Goal: Information Seeking & Learning: Learn about a topic

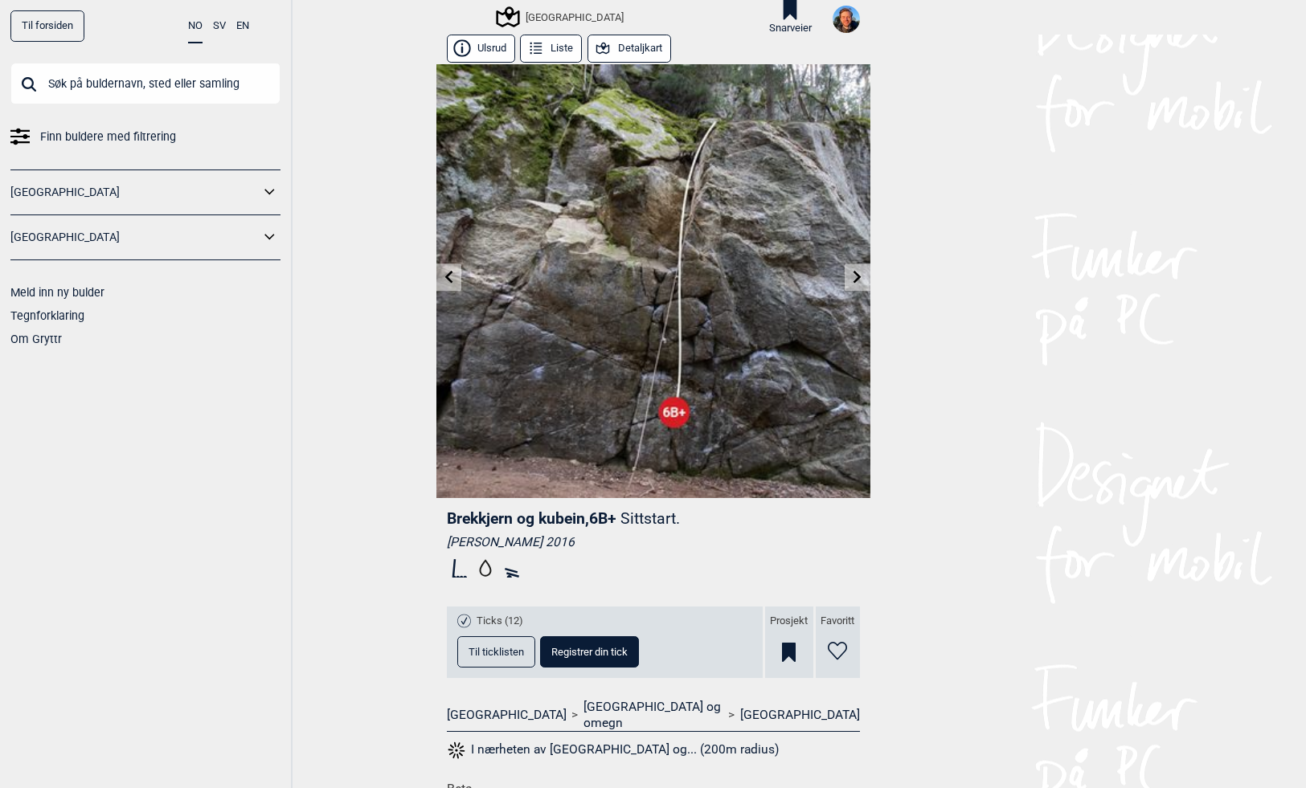
click at [618, 43] on button "Detaljkart" at bounding box center [629, 49] width 84 height 28
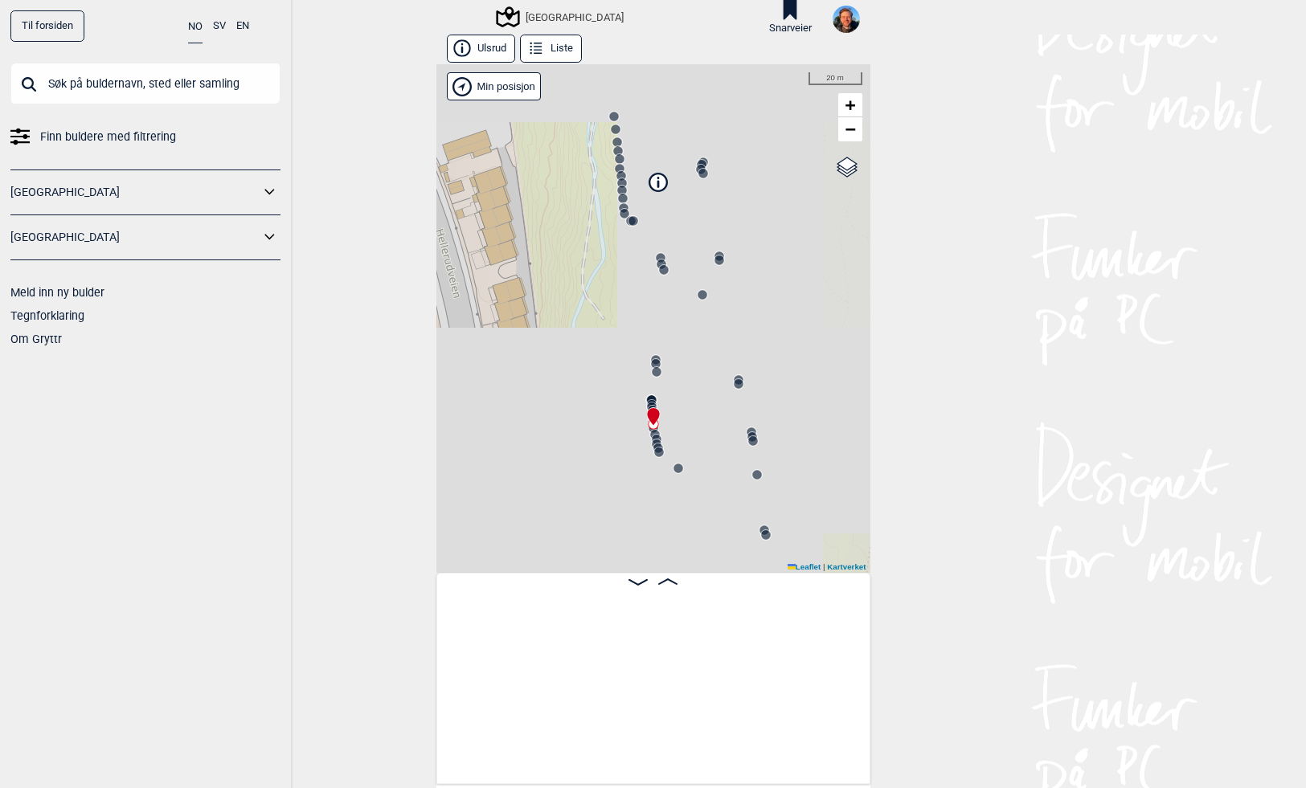
scroll to position [0, 18607]
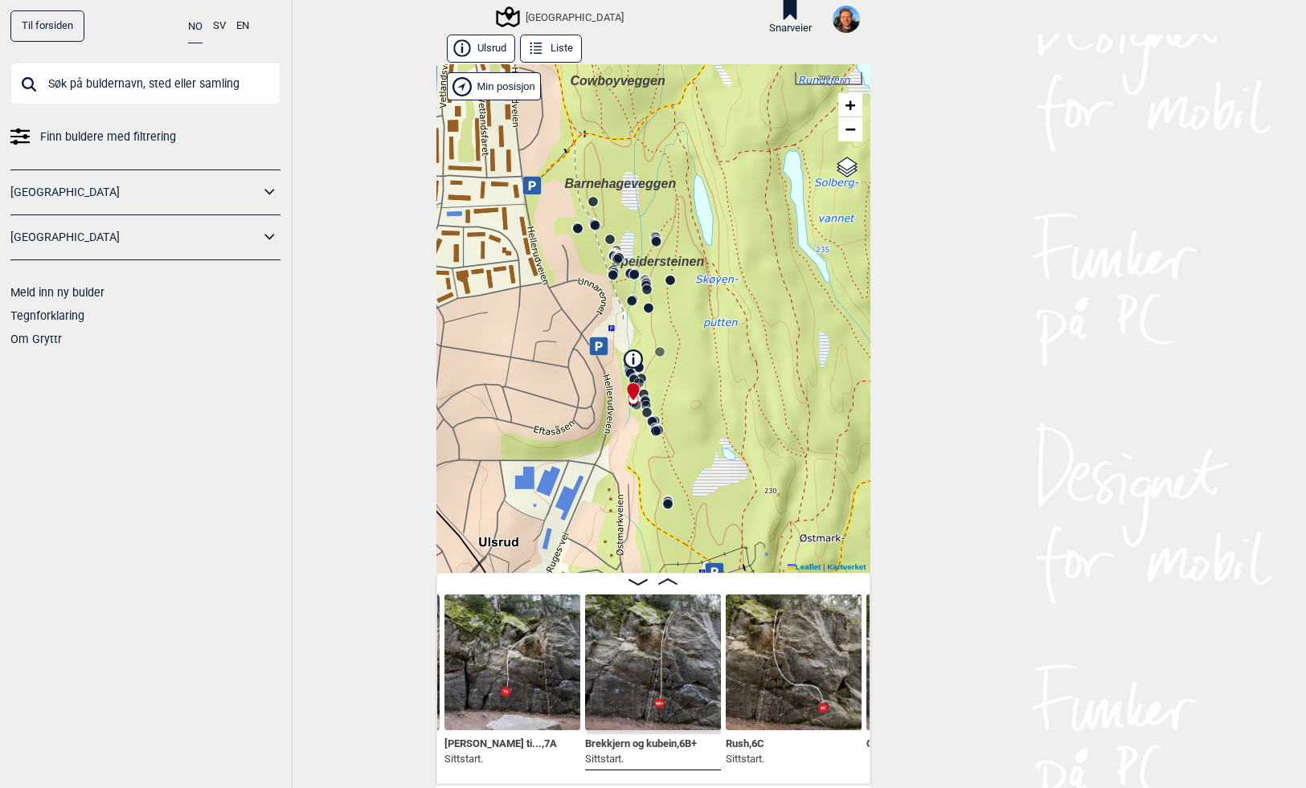
drag, startPoint x: 606, startPoint y: 470, endPoint x: 606, endPoint y: 427, distance: 43.4
click at [606, 427] on div "Speidersteinen Barnehageveggen Cowboyveggen Bølerveggen [GEOGRAPHIC_DATA]" at bounding box center [653, 318] width 434 height 509
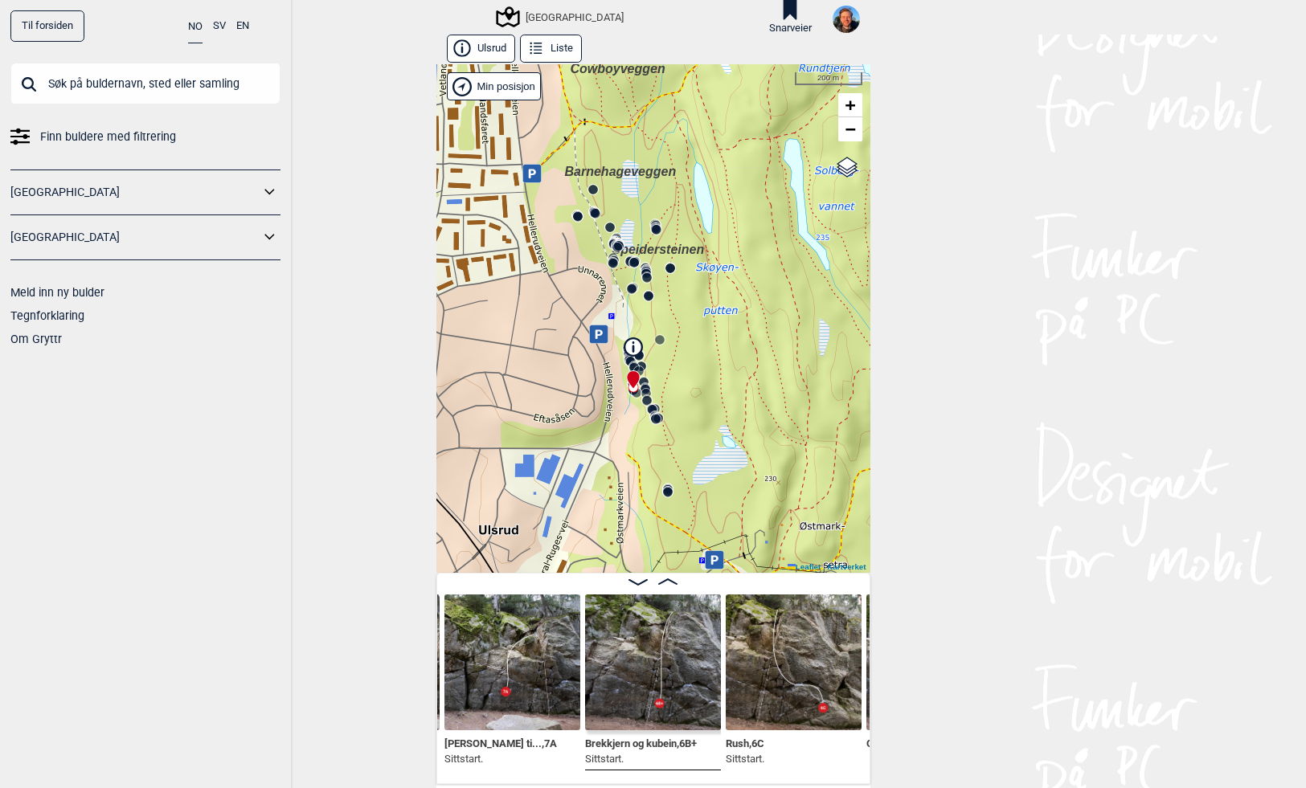
click at [595, 452] on div "Speidersteinen Barnehageveggen Cowboyveggen Bølerveggen [GEOGRAPHIC_DATA]" at bounding box center [653, 318] width 434 height 509
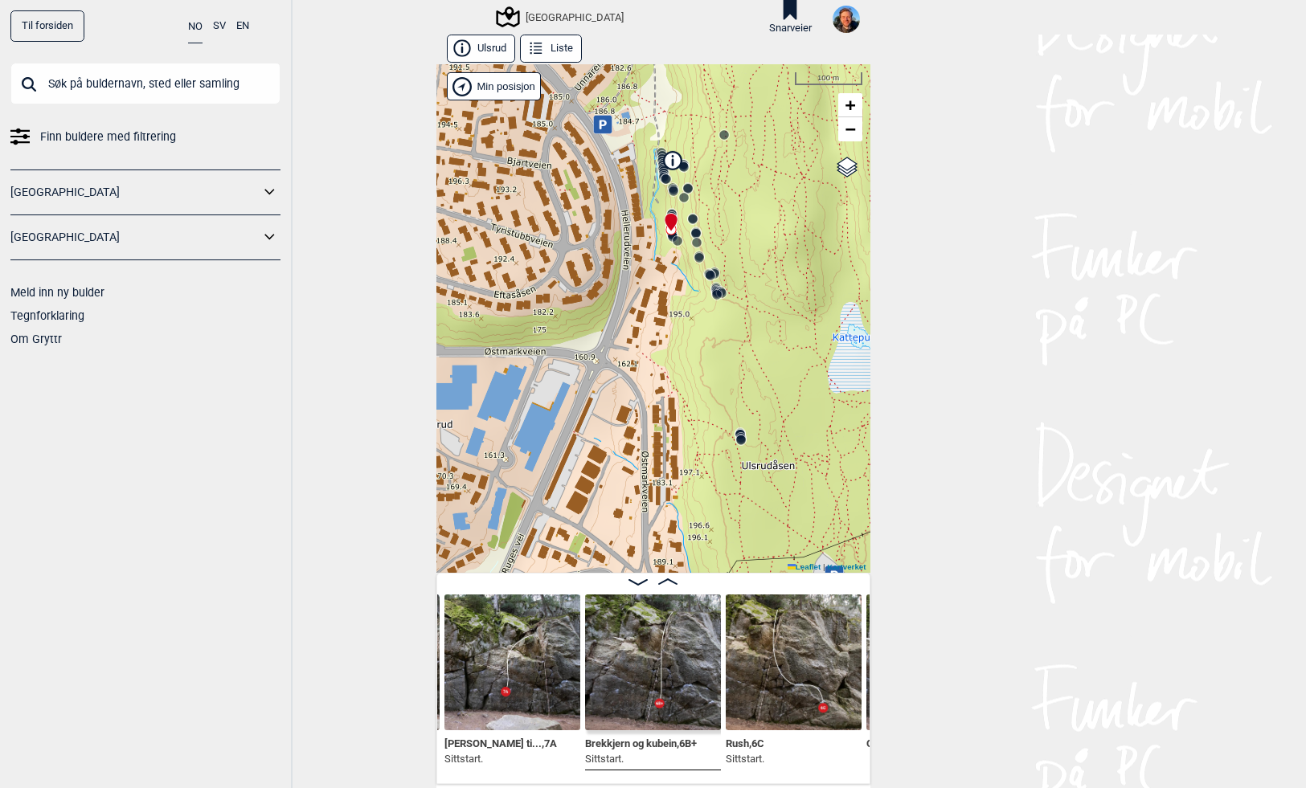
drag, startPoint x: 607, startPoint y: 454, endPoint x: 608, endPoint y: 362, distance: 92.4
click at [608, 362] on div "Speidersteinen Barnehageveggen Cowboyveggen Bølerveggen [GEOGRAPHIC_DATA]" at bounding box center [653, 318] width 434 height 509
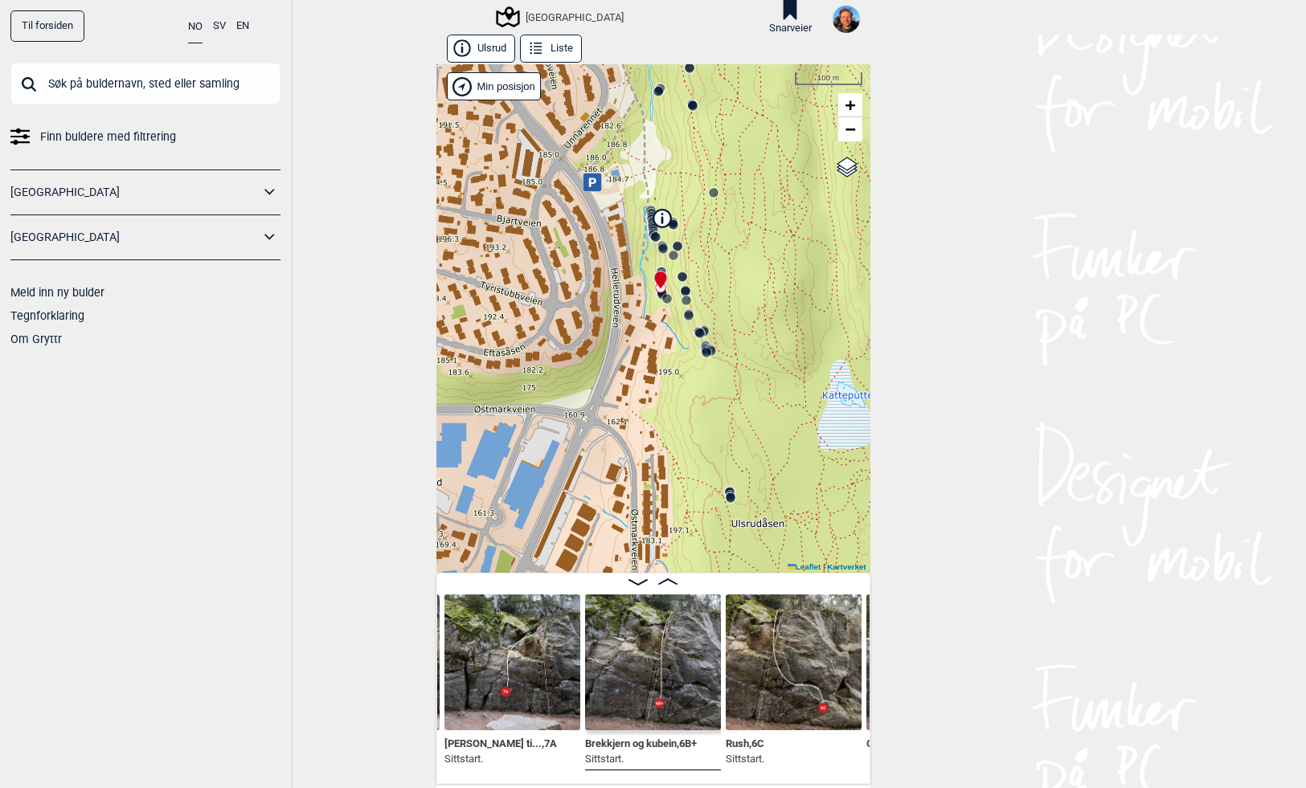
drag, startPoint x: 615, startPoint y: 350, endPoint x: 604, endPoint y: 407, distance: 58.8
click at [604, 407] on div "Speidersteinen Barnehageveggen Cowboyveggen Bølerveggen [GEOGRAPHIC_DATA]" at bounding box center [653, 318] width 434 height 509
click at [632, 312] on div "Speidersteinen Barnehageveggen Cowboyveggen Bølerveggen [GEOGRAPHIC_DATA]" at bounding box center [653, 318] width 434 height 509
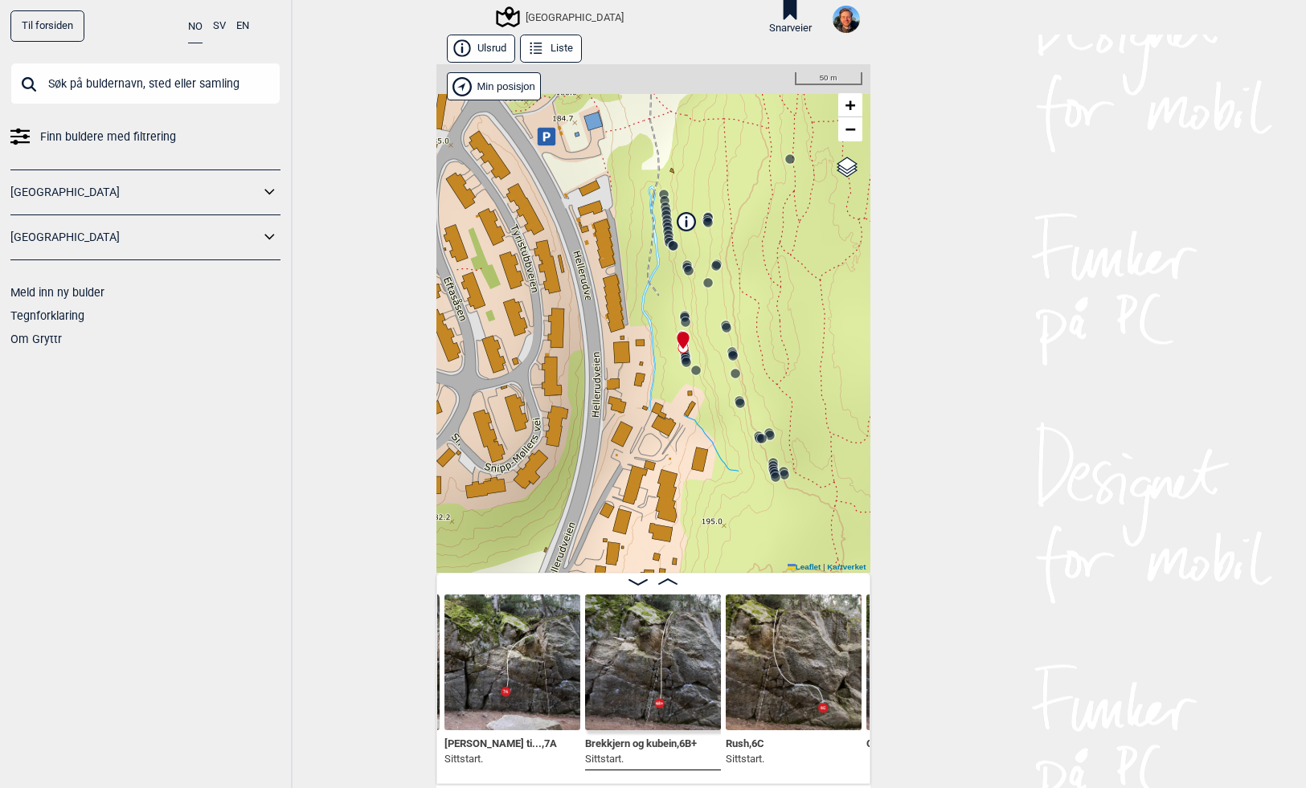
drag, startPoint x: 644, startPoint y: 301, endPoint x: 638, endPoint y: 387, distance: 86.2
click at [638, 387] on div "Speidersteinen Barnehageveggen Cowboyveggen Bølerveggen [GEOGRAPHIC_DATA]" at bounding box center [653, 318] width 434 height 509
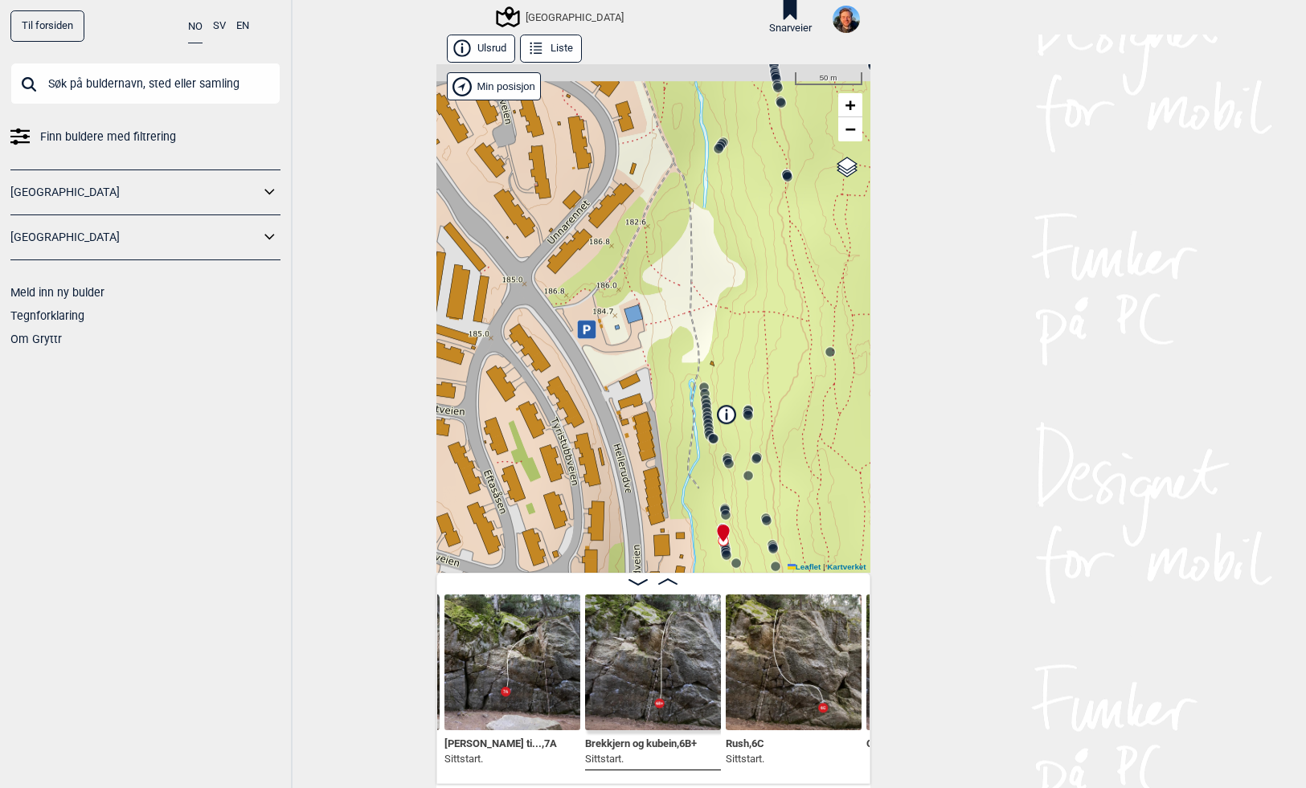
drag, startPoint x: 604, startPoint y: 220, endPoint x: 645, endPoint y: 412, distance: 196.4
click at [645, 412] on div "Speidersteinen Barnehageveggen Cowboyveggen Bølerveggen [GEOGRAPHIC_DATA]" at bounding box center [653, 318] width 434 height 509
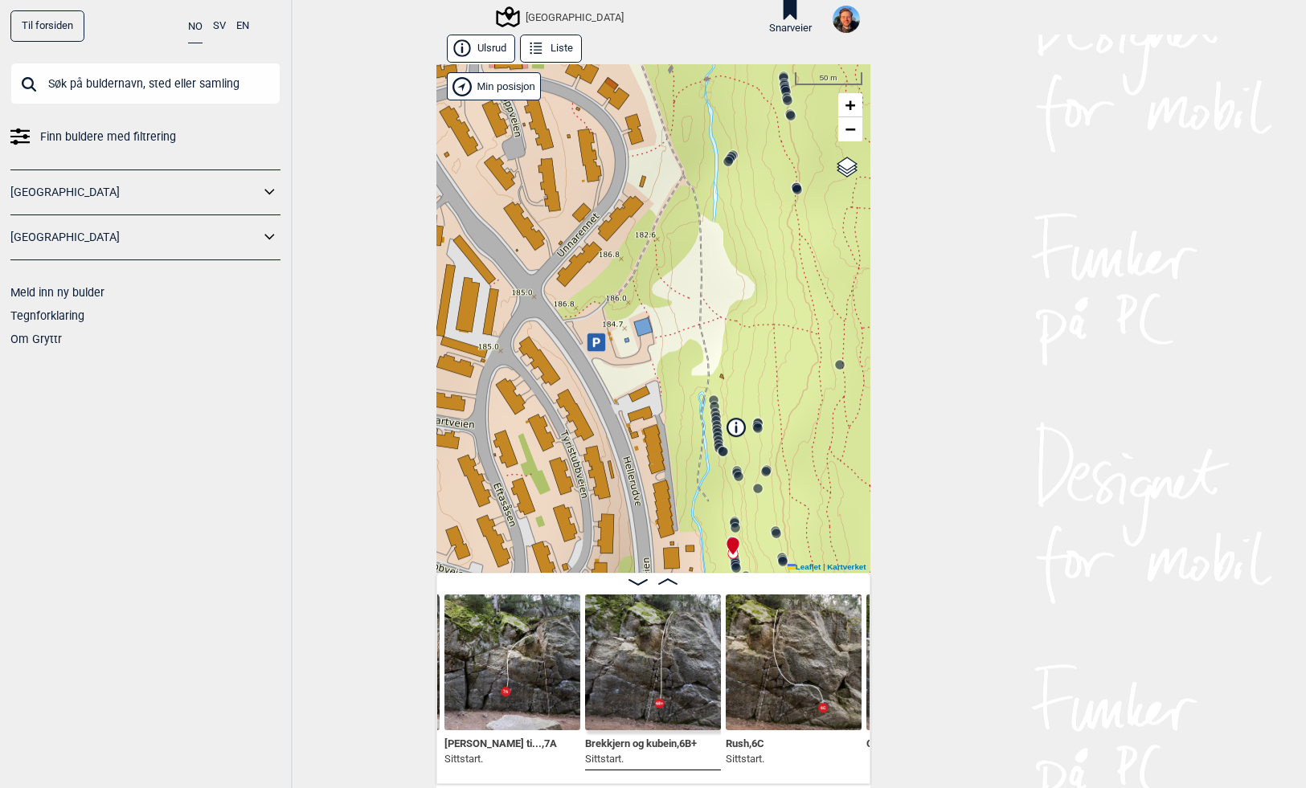
drag, startPoint x: 490, startPoint y: 229, endPoint x: 605, endPoint y: 385, distance: 193.7
click at [605, 385] on div "Speidersteinen Barnehageveggen Cowboyveggen Bølerveggen [GEOGRAPHIC_DATA]" at bounding box center [653, 318] width 434 height 509
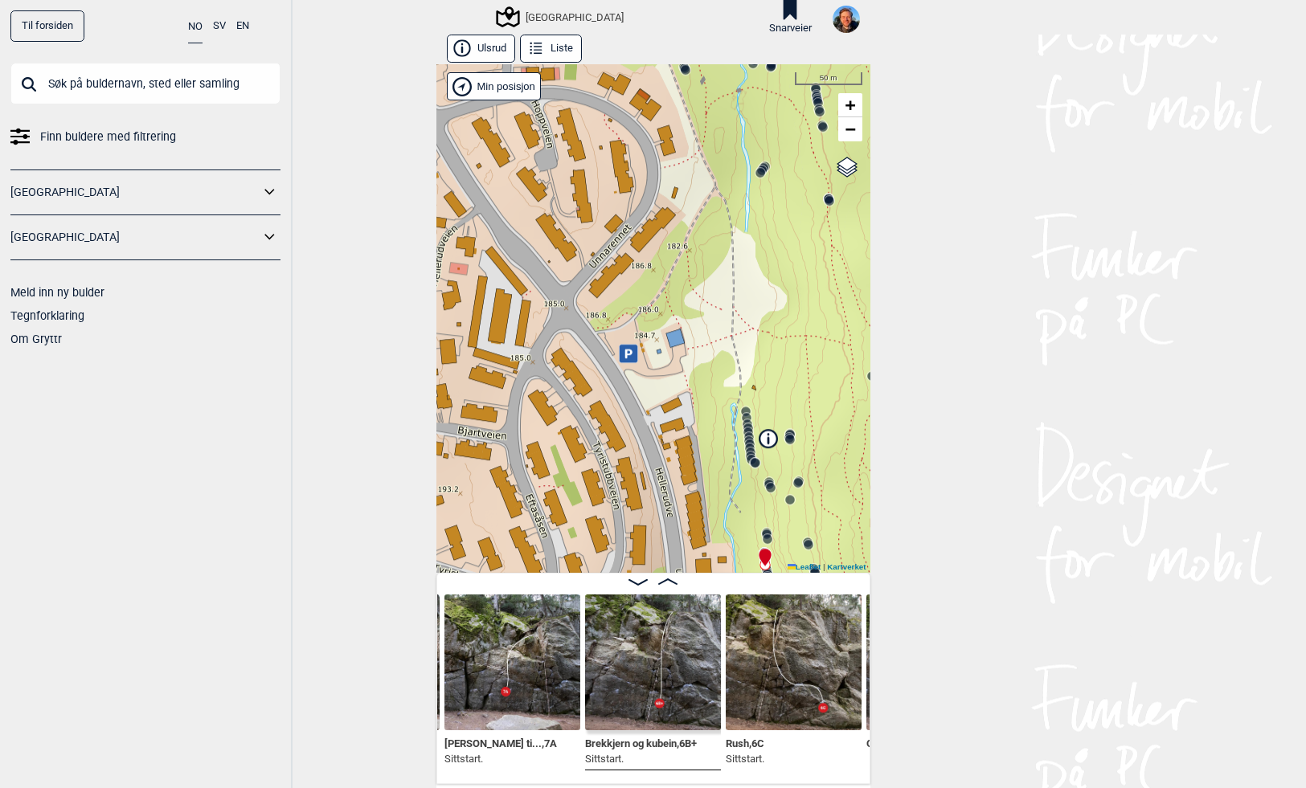
drag, startPoint x: 610, startPoint y: 370, endPoint x: 535, endPoint y: 236, distance: 153.6
click at [536, 236] on div "Speidersteinen Barnehageveggen Cowboyveggen Bølerveggen [GEOGRAPHIC_DATA]" at bounding box center [653, 318] width 434 height 509
click at [574, 328] on div "Speidersteinen Barnehageveggen Cowboyveggen Bølerveggen [GEOGRAPHIC_DATA]" at bounding box center [653, 318] width 434 height 509
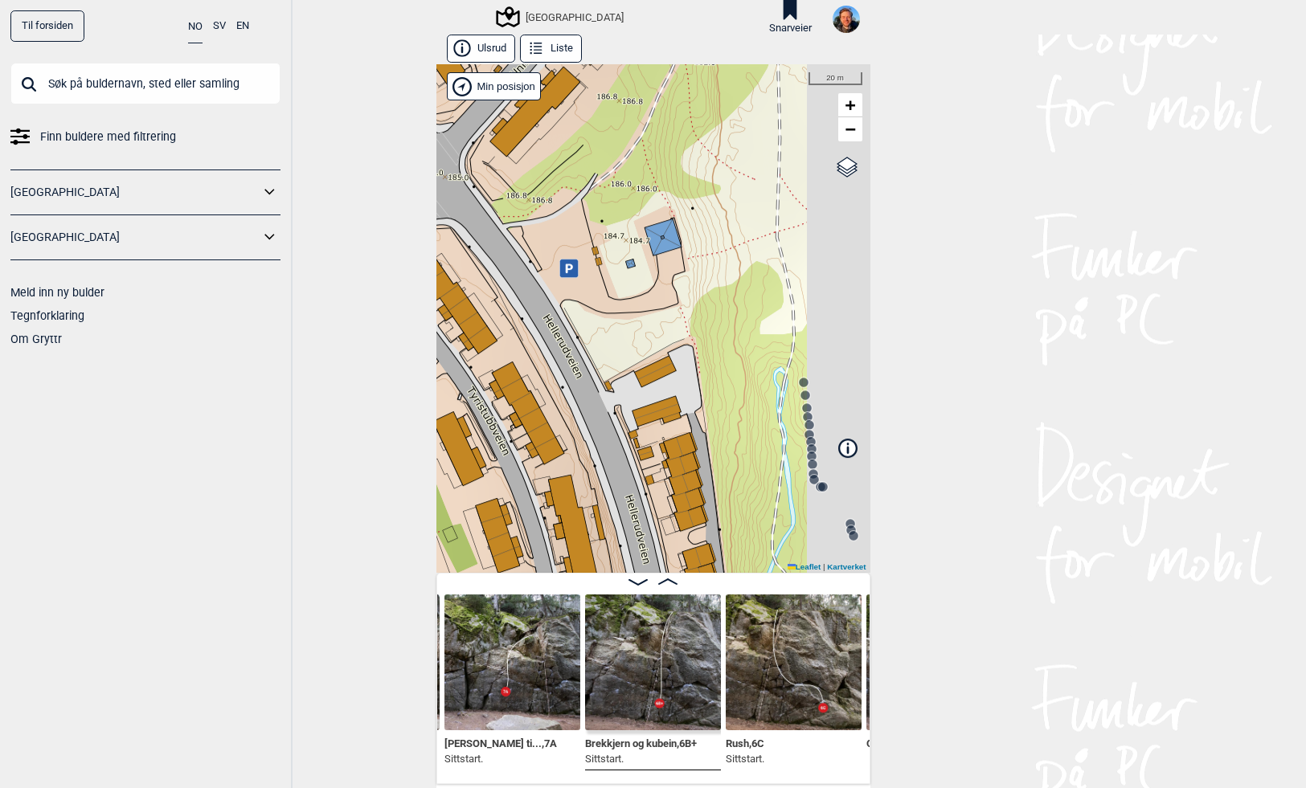
drag, startPoint x: 700, startPoint y: 405, endPoint x: 539, endPoint y: 223, distance: 242.5
click at [539, 223] on div "Speidersteinen Barnehageveggen Cowboyveggen Bølerveggen [GEOGRAPHIC_DATA]" at bounding box center [653, 318] width 434 height 509
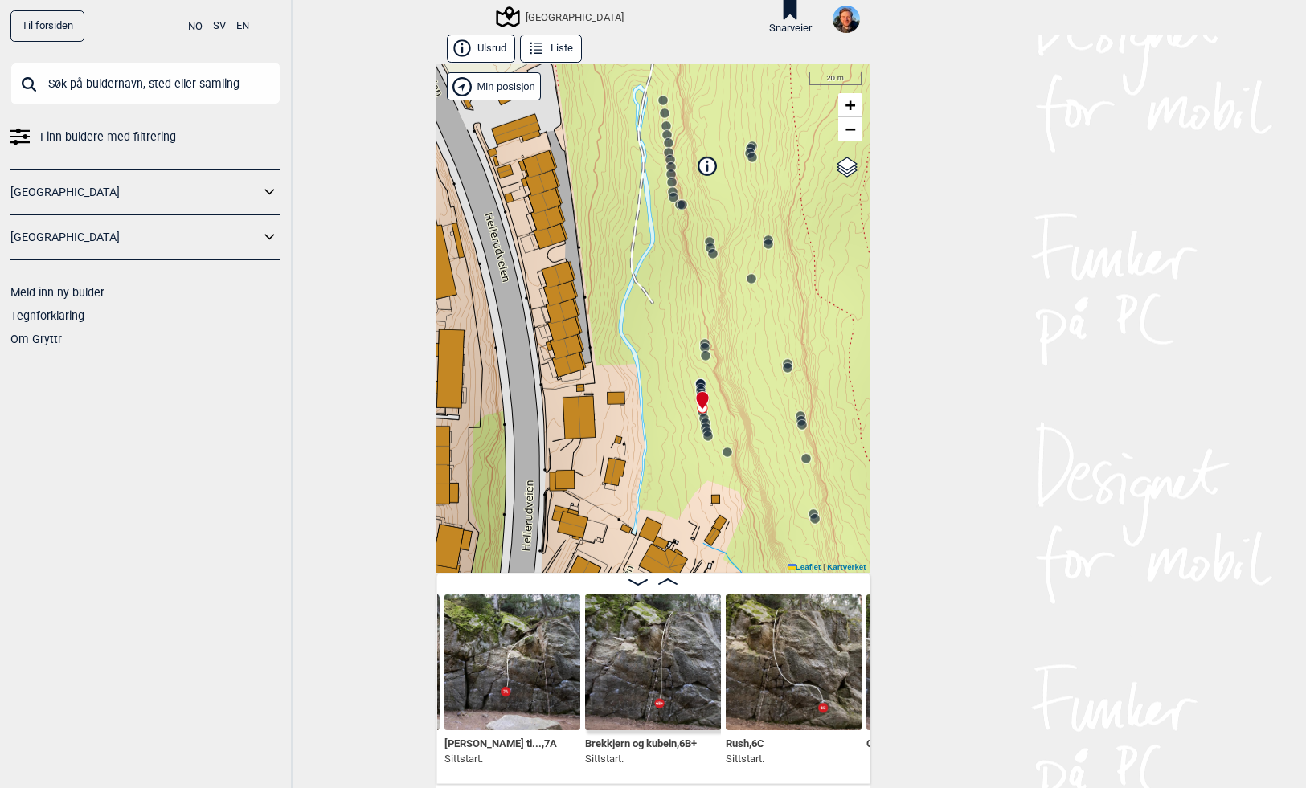
drag, startPoint x: 661, startPoint y: 244, endPoint x: 566, endPoint y: 35, distance: 229.5
click at [566, 35] on div "Ulsrud Liste Speidersteinen Barnehageveggen Cowboyveggen Bølerveggen [GEOGRAPHI…" at bounding box center [653, 410] width 434 height 750
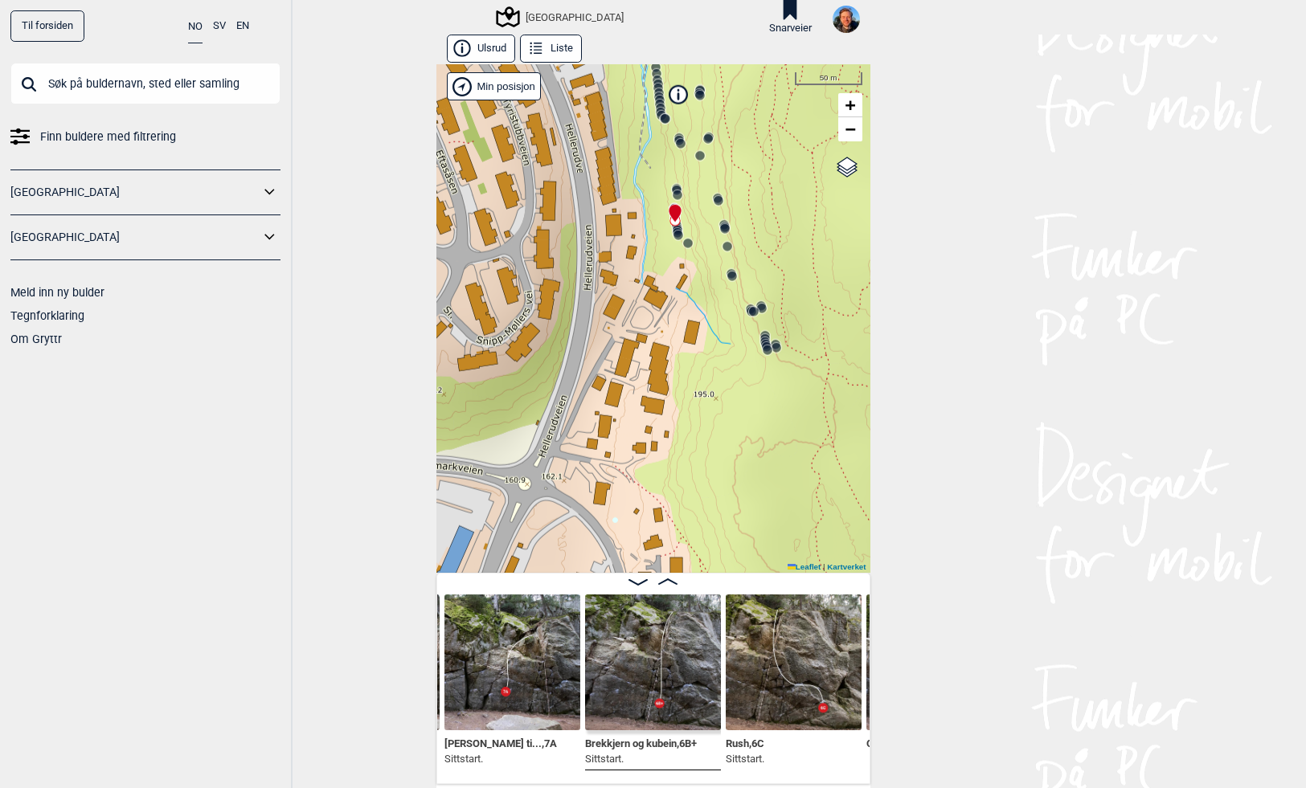
drag, startPoint x: 628, startPoint y: 393, endPoint x: 626, endPoint y: 267, distance: 126.2
click at [626, 267] on div "Speidersteinen Barnehageveggen Cowboyveggen Bølerveggen [GEOGRAPHIC_DATA]" at bounding box center [653, 318] width 434 height 509
click at [674, 277] on div "Speidersteinen Barnehageveggen Cowboyveggen Bølerveggen [GEOGRAPHIC_DATA]" at bounding box center [653, 318] width 434 height 509
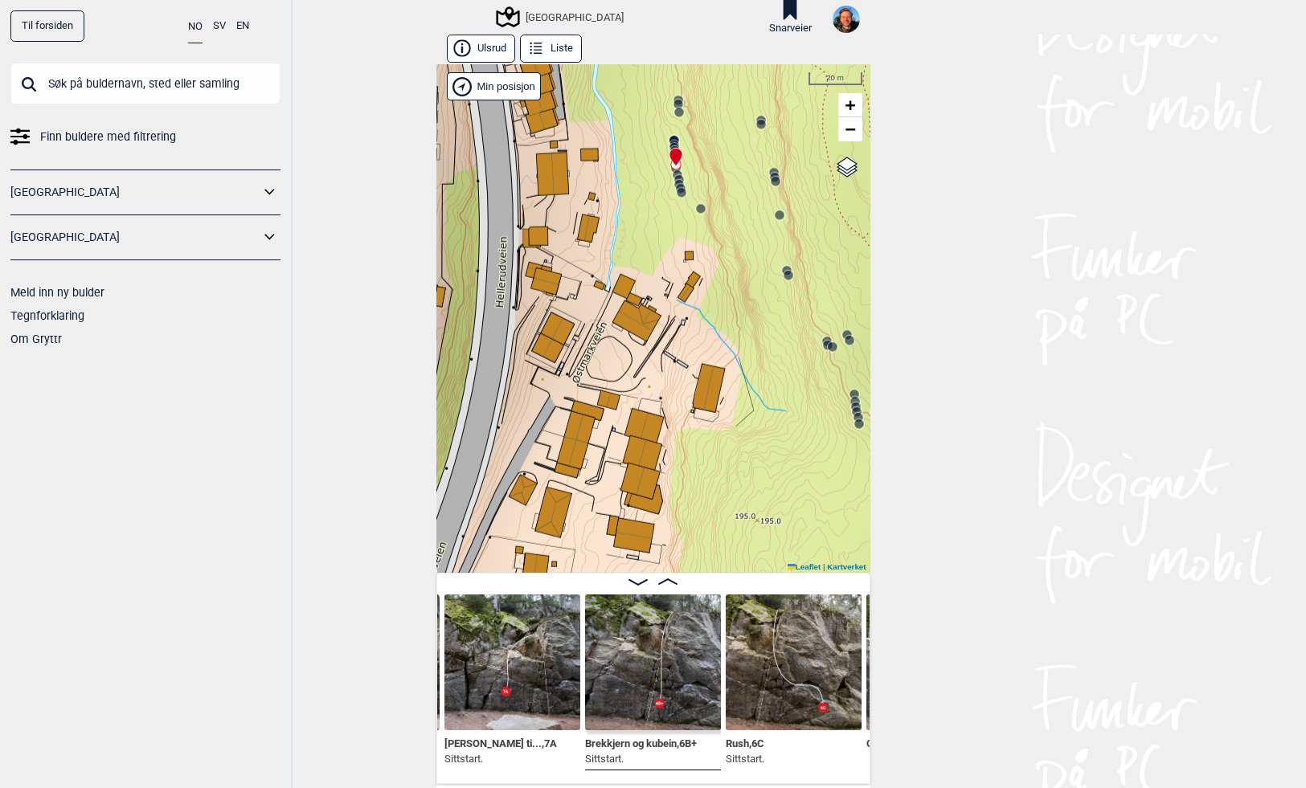
click at [687, 241] on div "Speidersteinen Barnehageveggen Cowboyveggen Bølerveggen [GEOGRAPHIC_DATA]" at bounding box center [653, 318] width 434 height 509
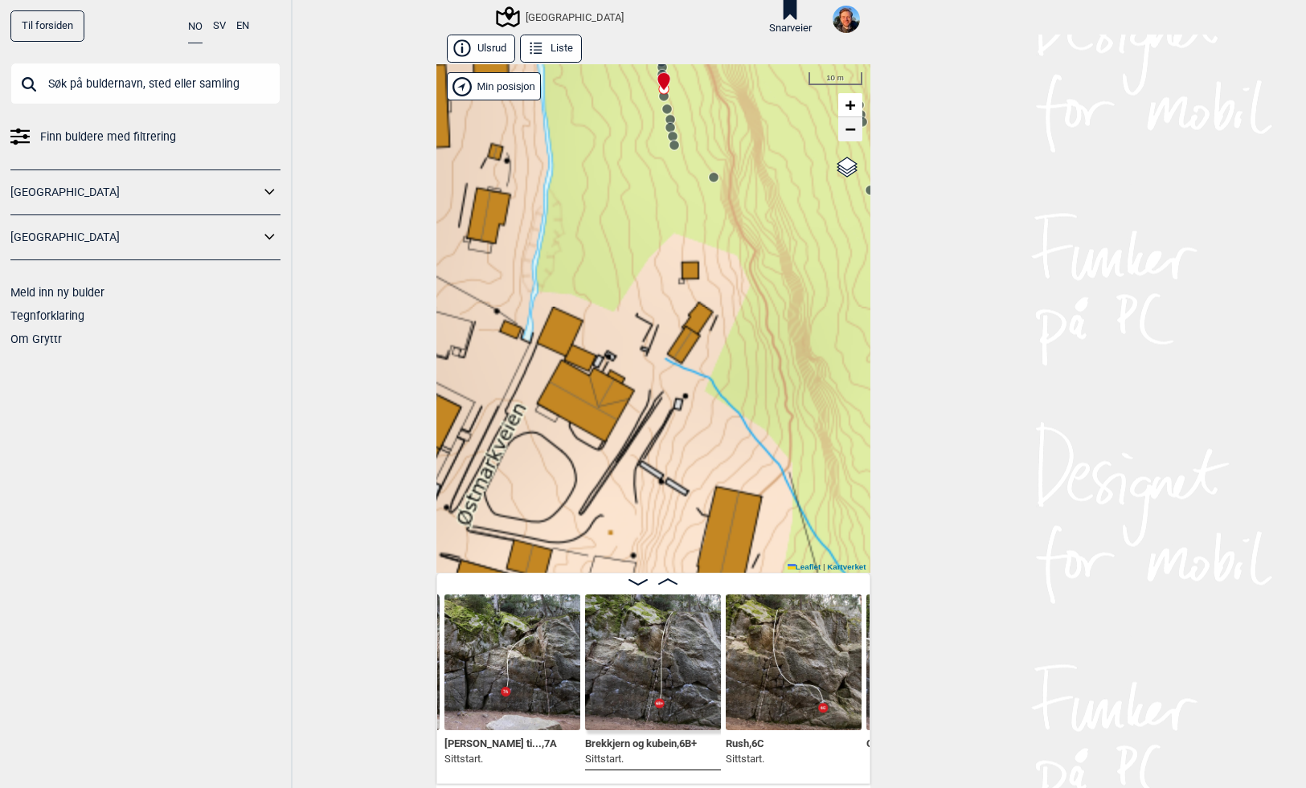
click at [849, 137] on span "−" at bounding box center [850, 129] width 10 height 20
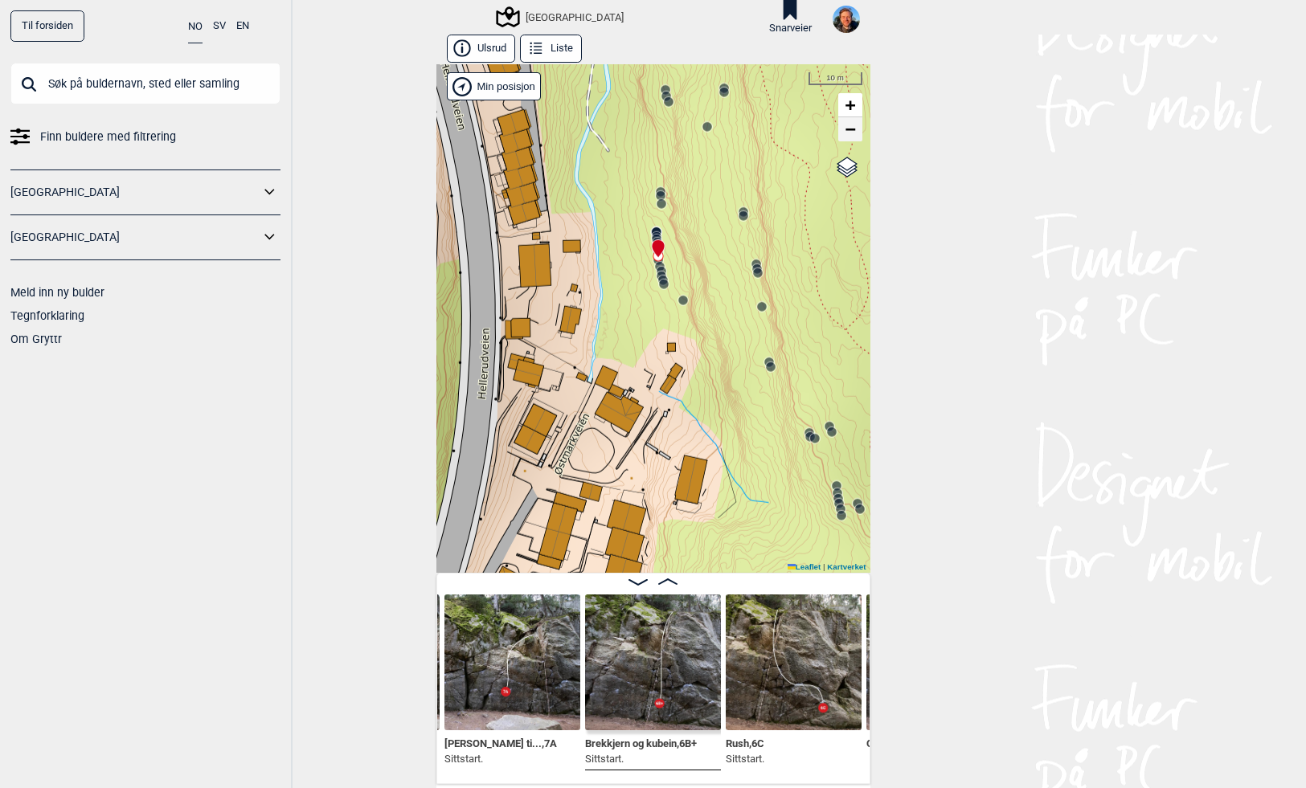
click at [849, 137] on span "−" at bounding box center [850, 129] width 10 height 20
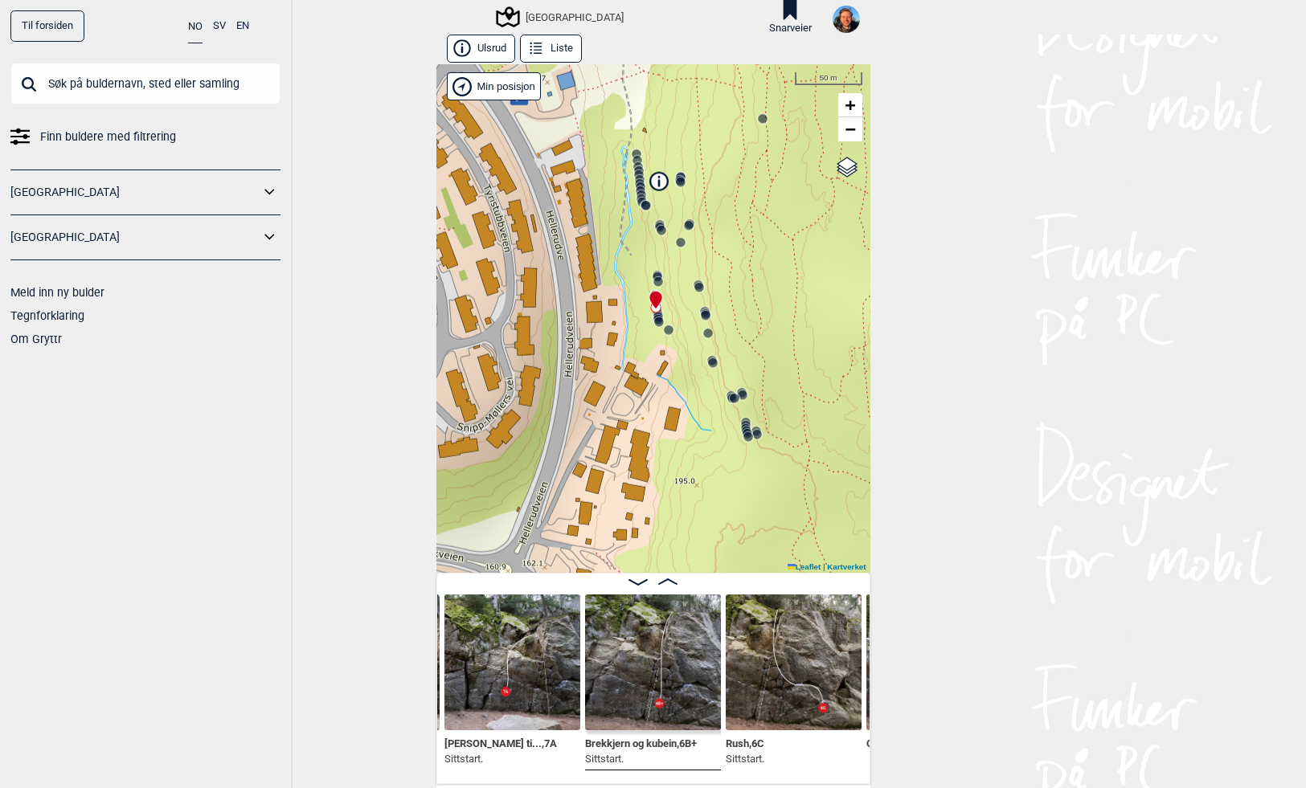
drag, startPoint x: 591, startPoint y: 411, endPoint x: 606, endPoint y: 290, distance: 121.4
click at [606, 290] on div "Speidersteinen Barnehageveggen Cowboyveggen Bølerveggen [GEOGRAPHIC_DATA]" at bounding box center [653, 318] width 434 height 509
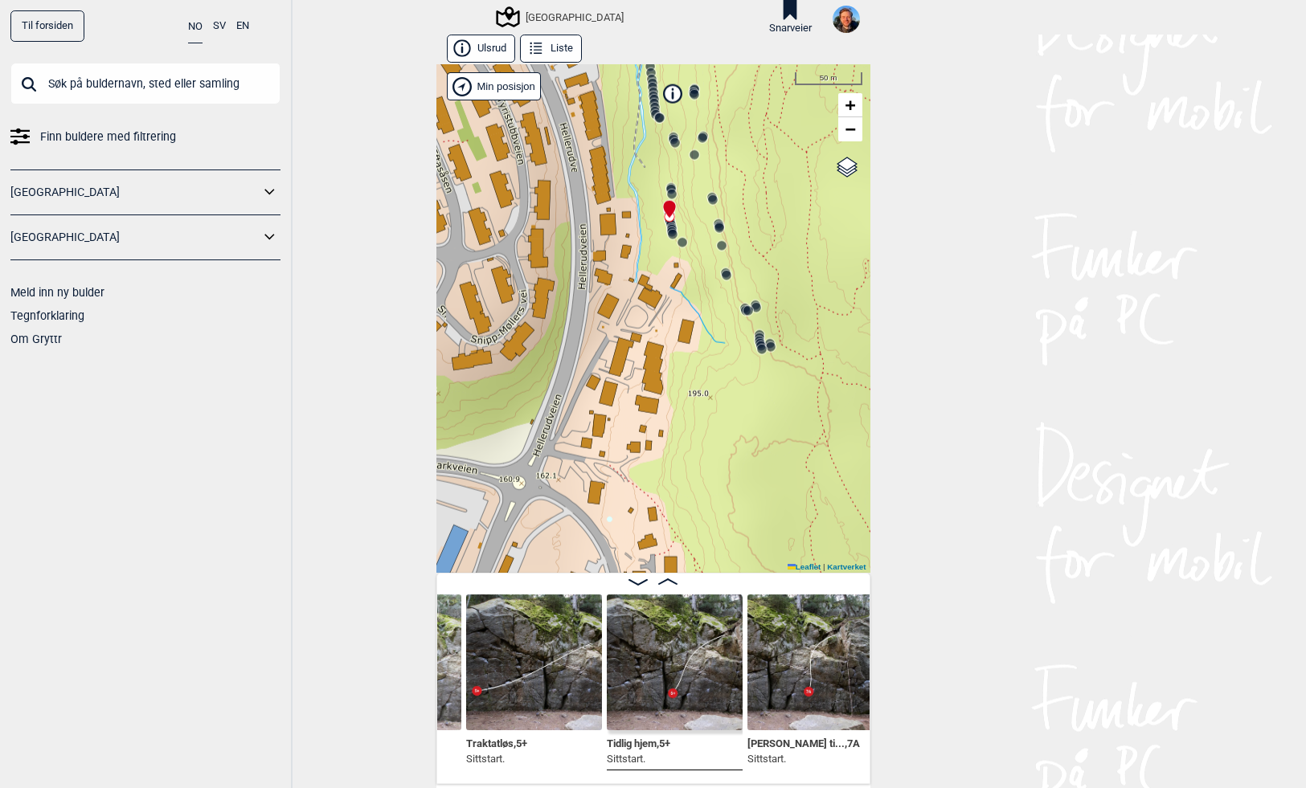
scroll to position [0, 18312]
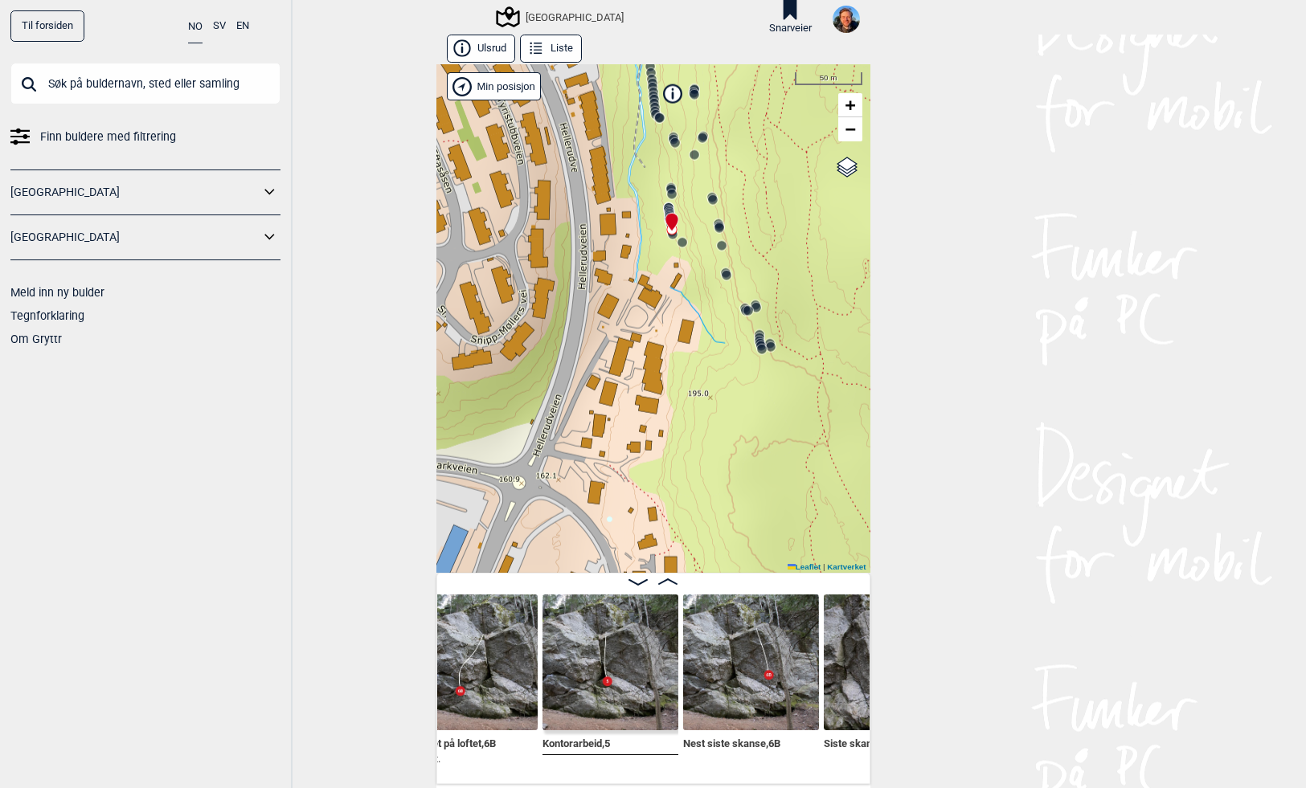
scroll to position [0, 19284]
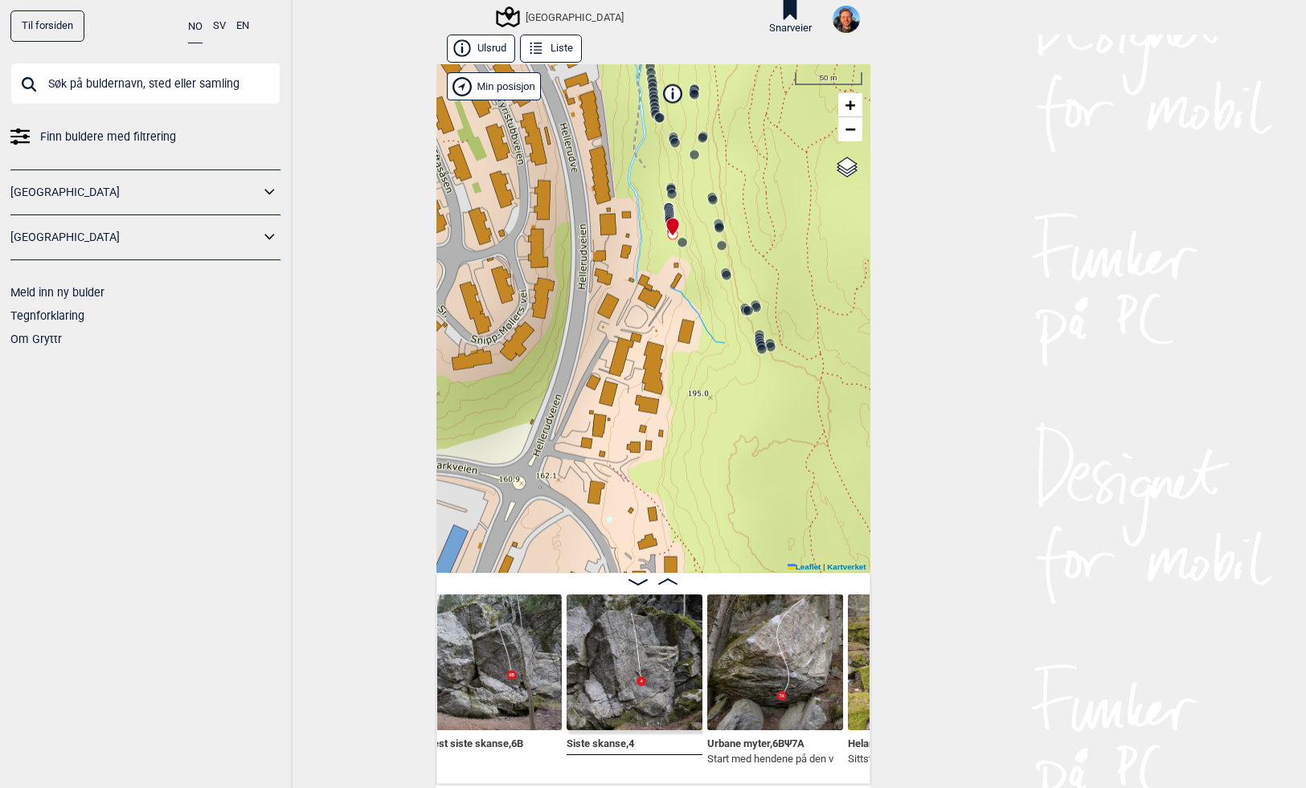
scroll to position [0, 19513]
click at [610, 739] on span "Siste skanse , 4" at bounding box center [600, 742] width 68 height 15
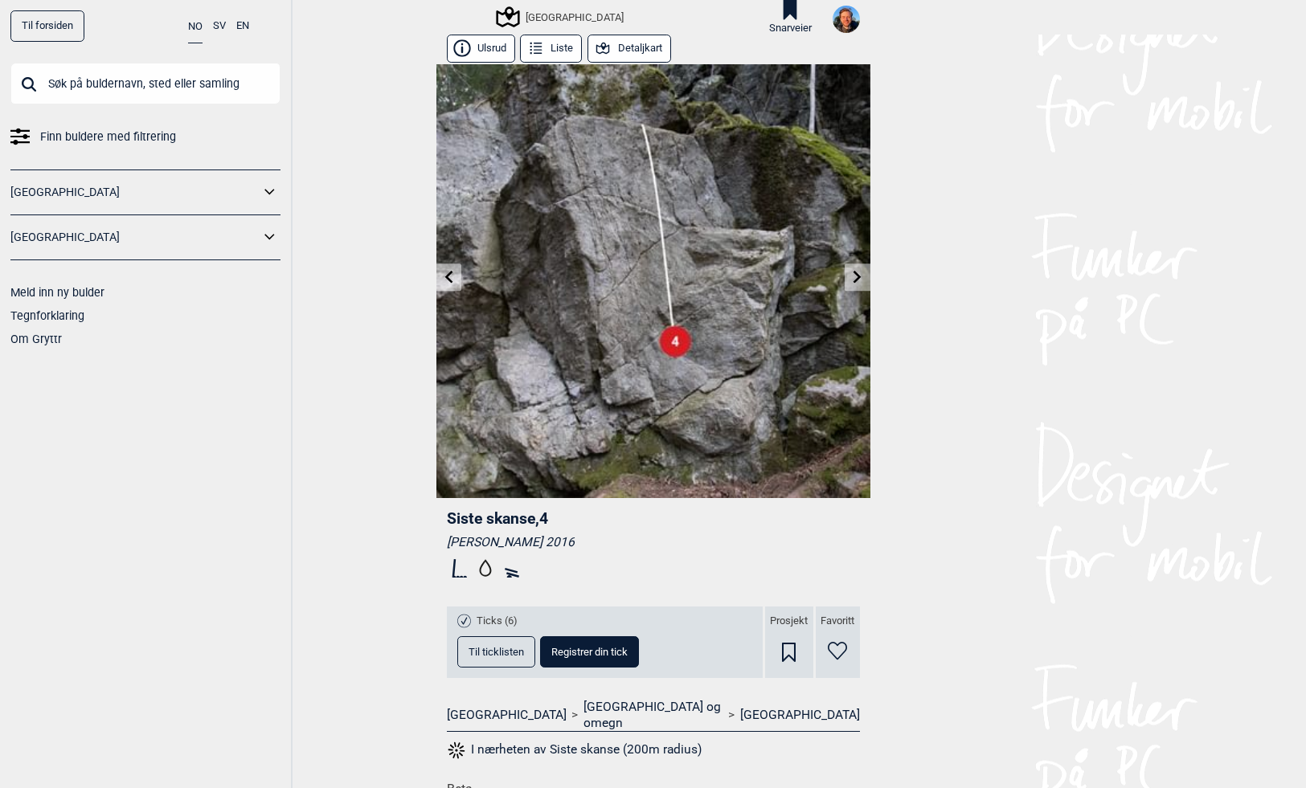
click at [632, 48] on button "Detaljkart" at bounding box center [629, 49] width 84 height 28
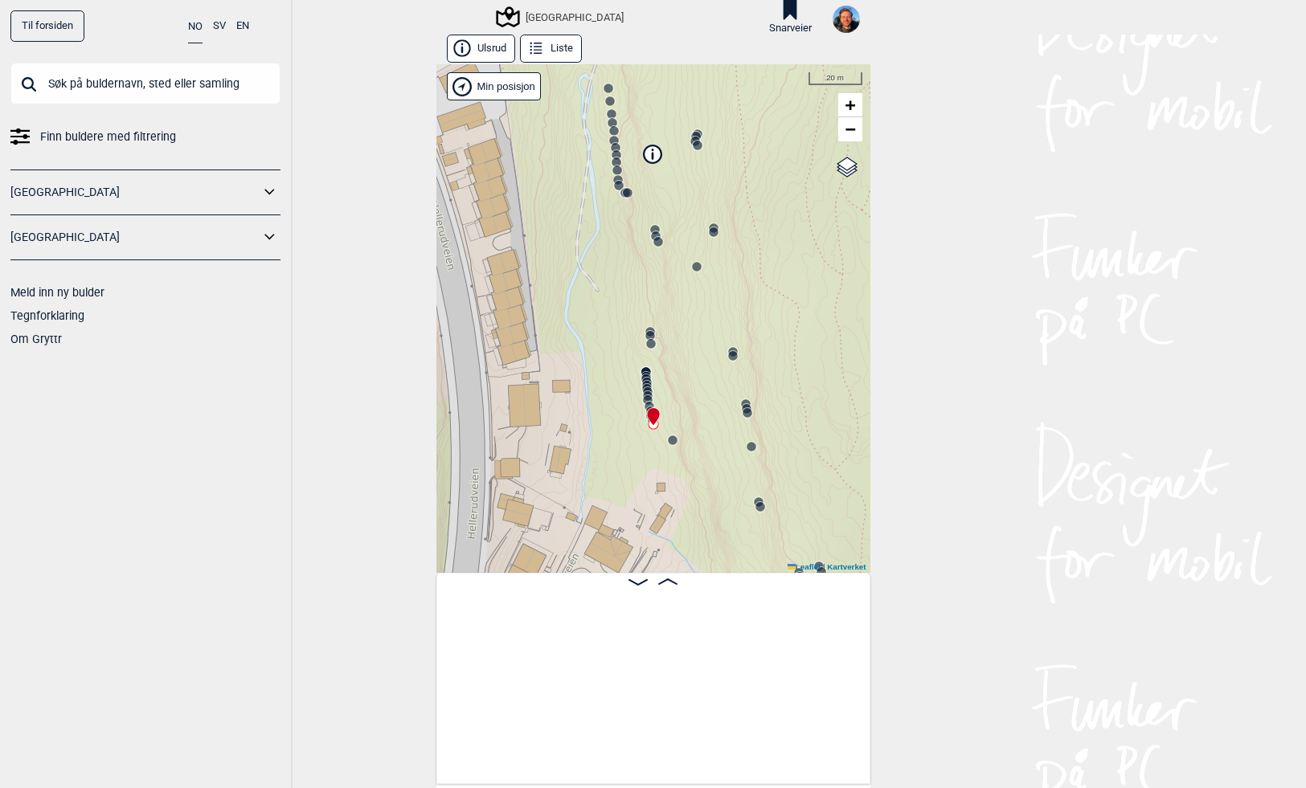
scroll to position [0, 19422]
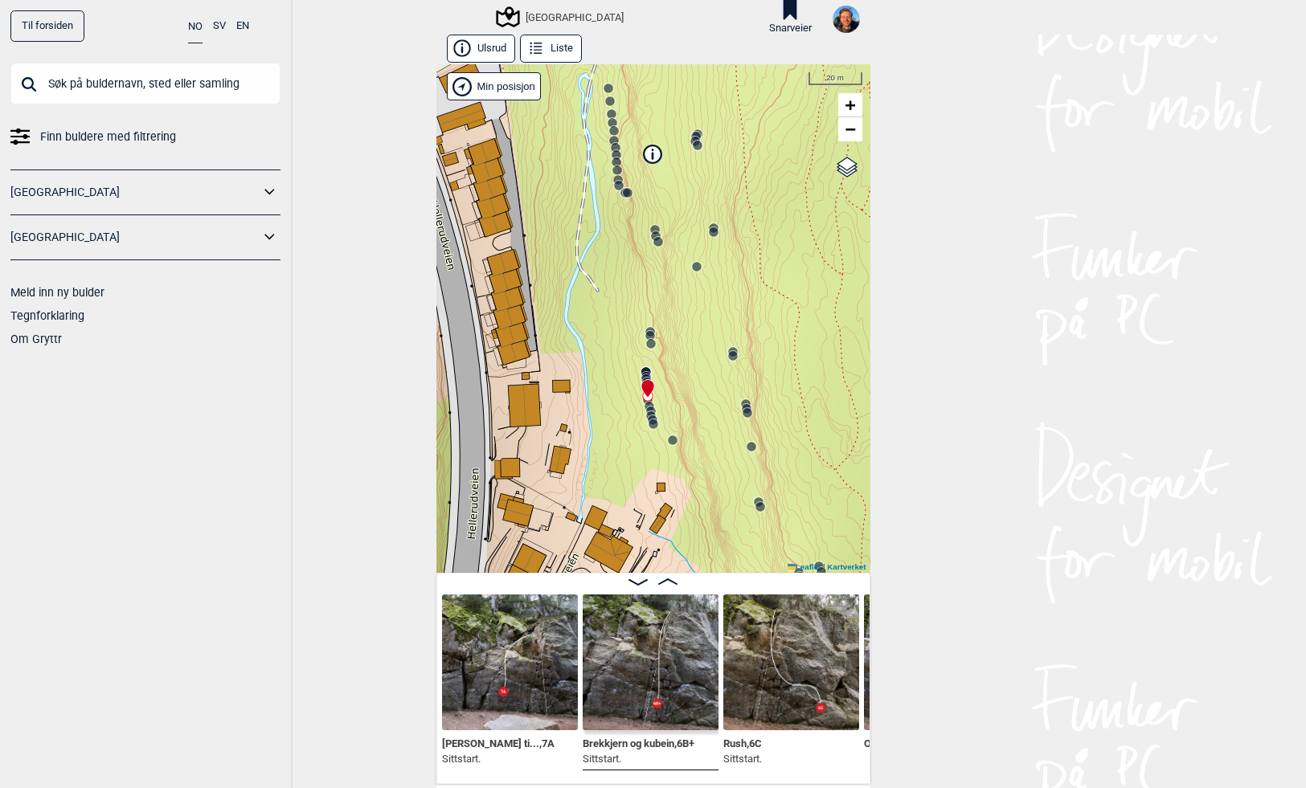
scroll to position [0, 18618]
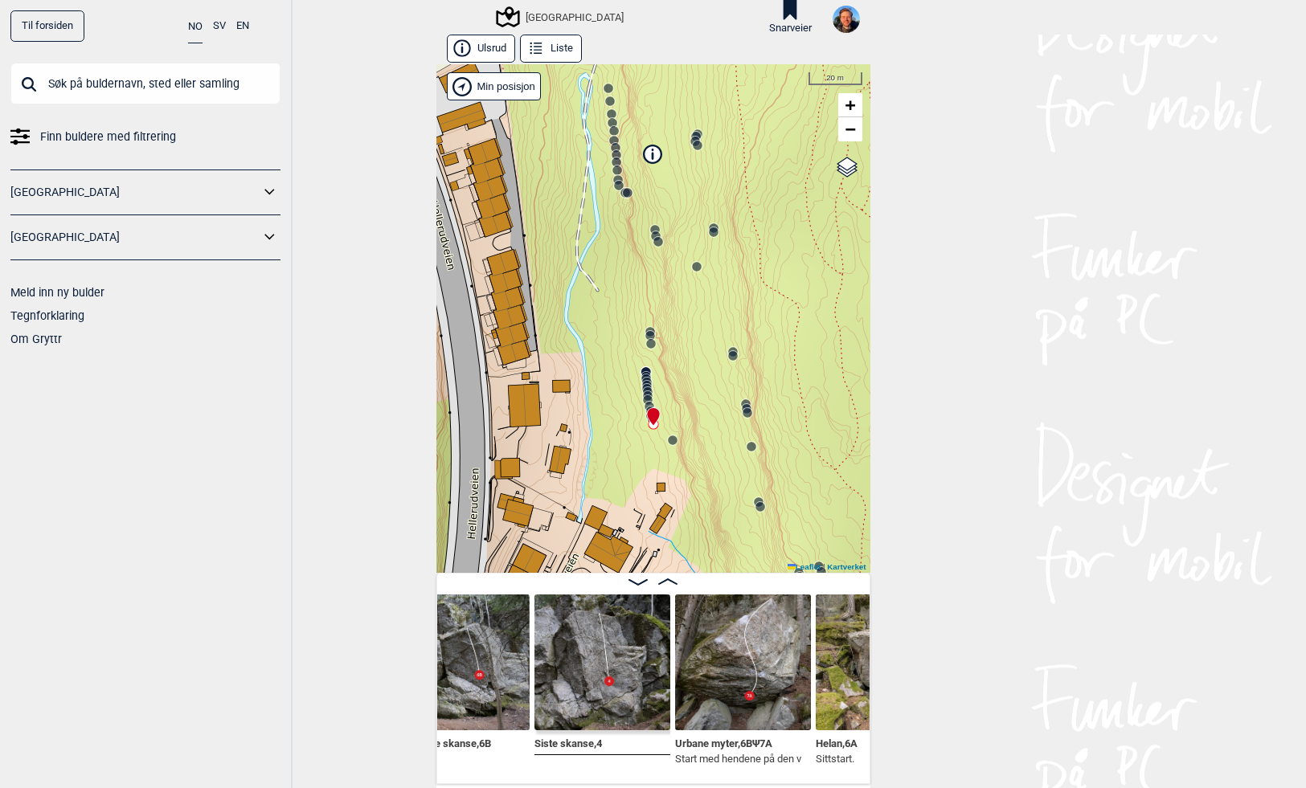
scroll to position [0, 19516]
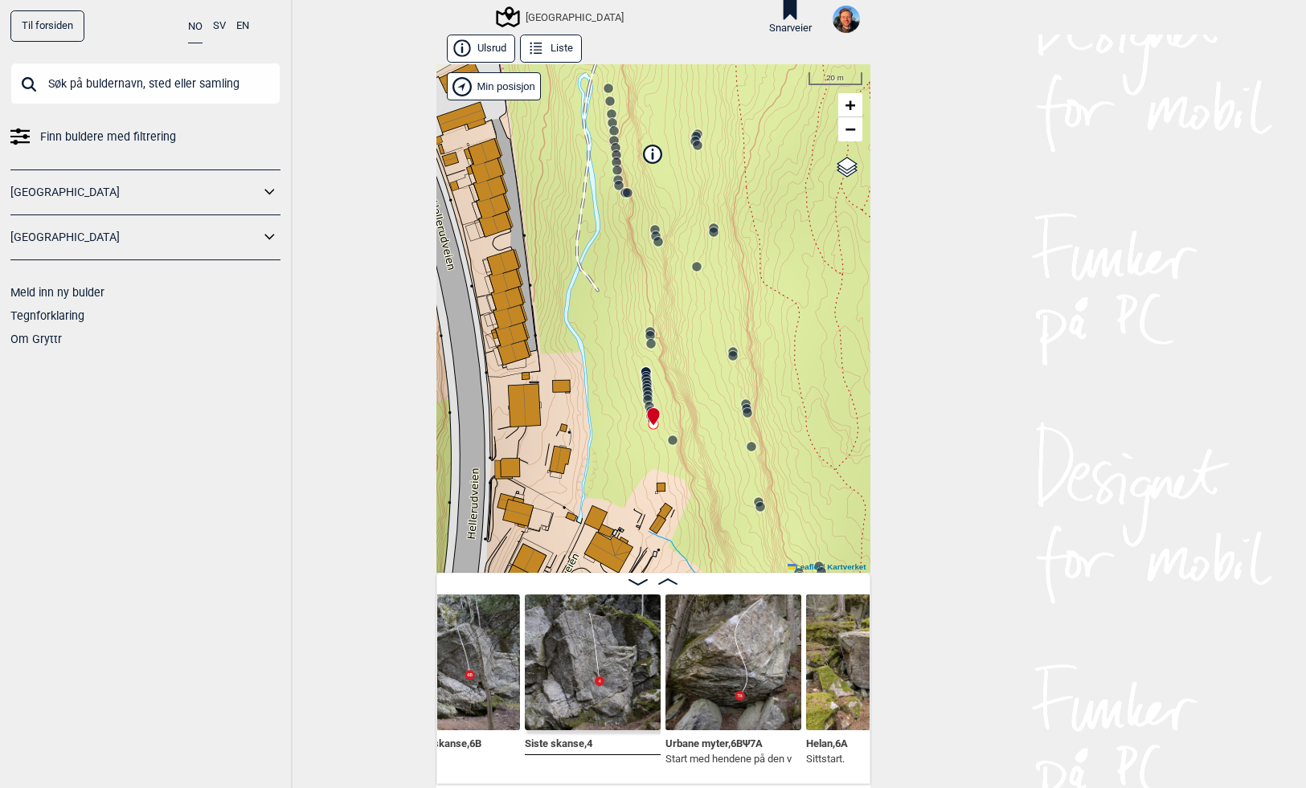
click at [606, 673] on img at bounding box center [593, 663] width 136 height 136
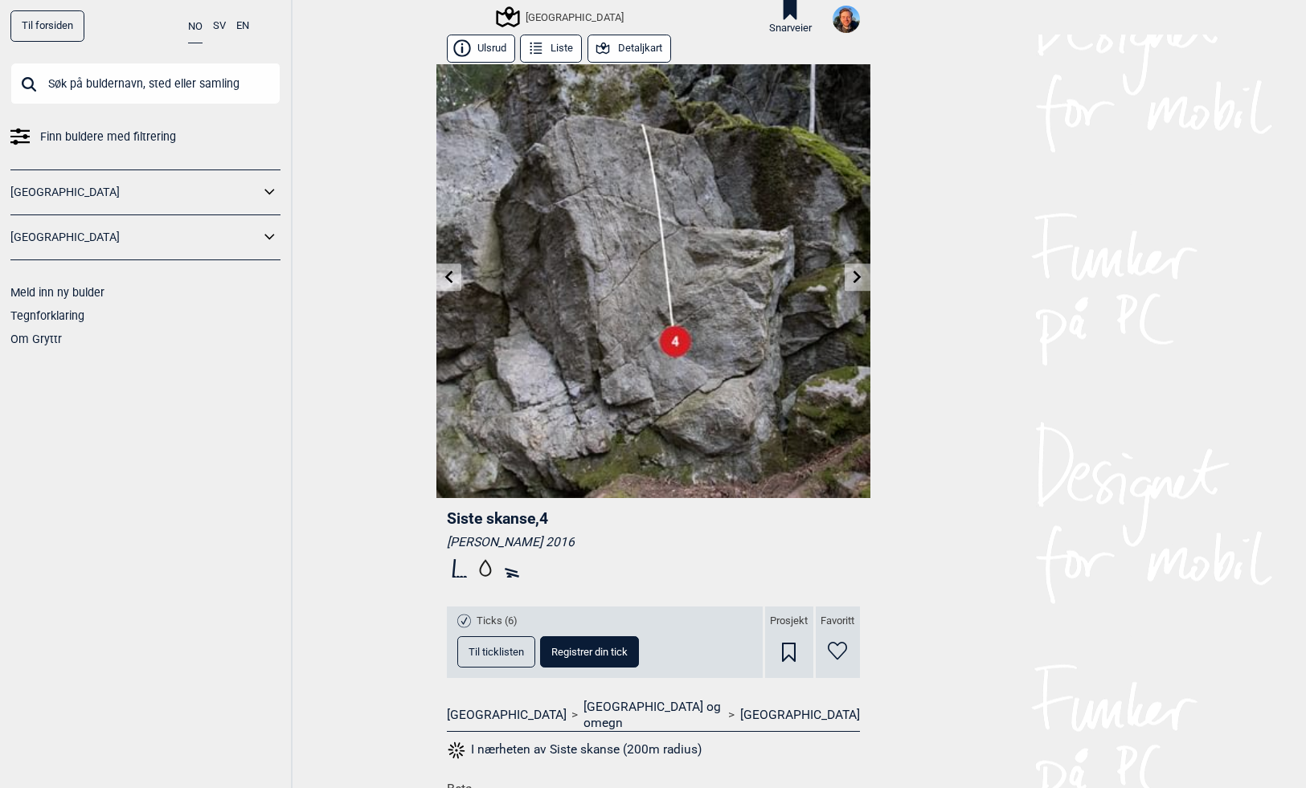
scroll to position [43, 0]
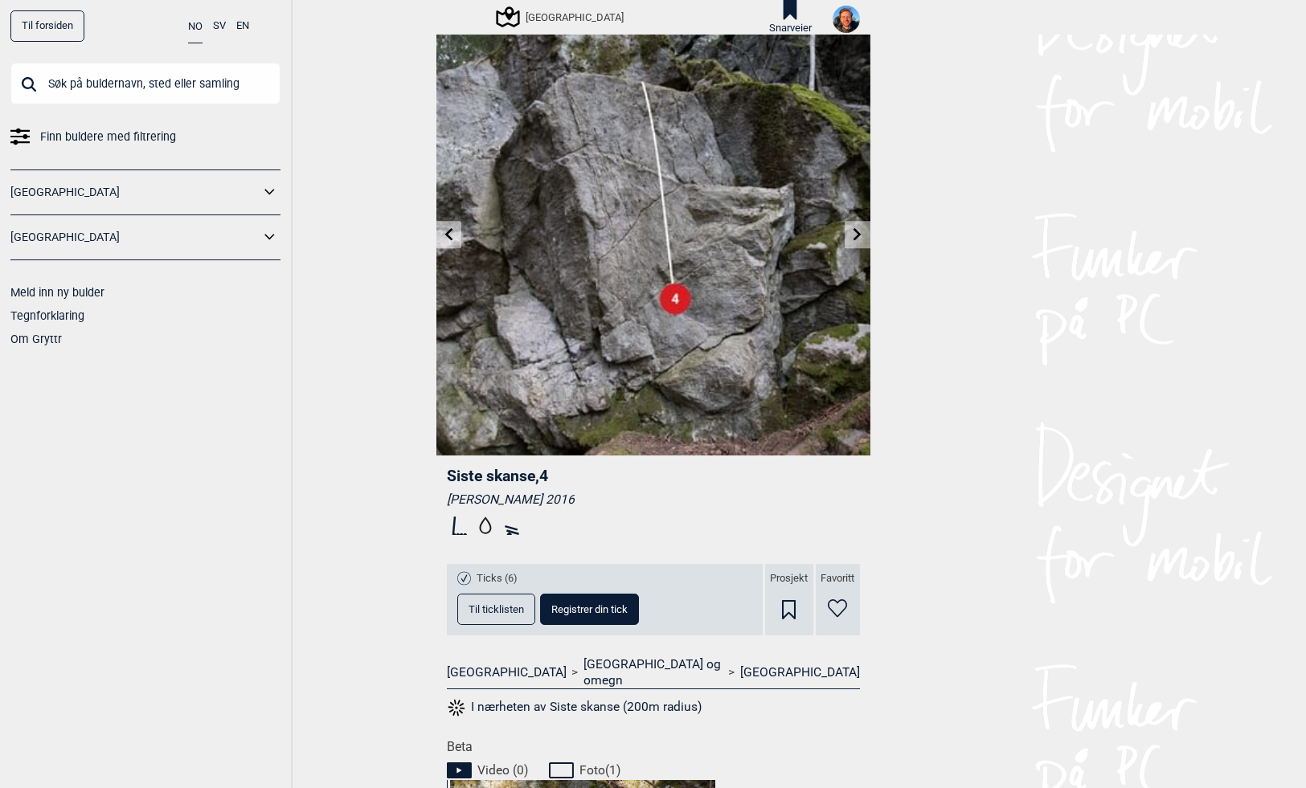
click at [503, 616] on button "Til ticklisten" at bounding box center [496, 609] width 78 height 31
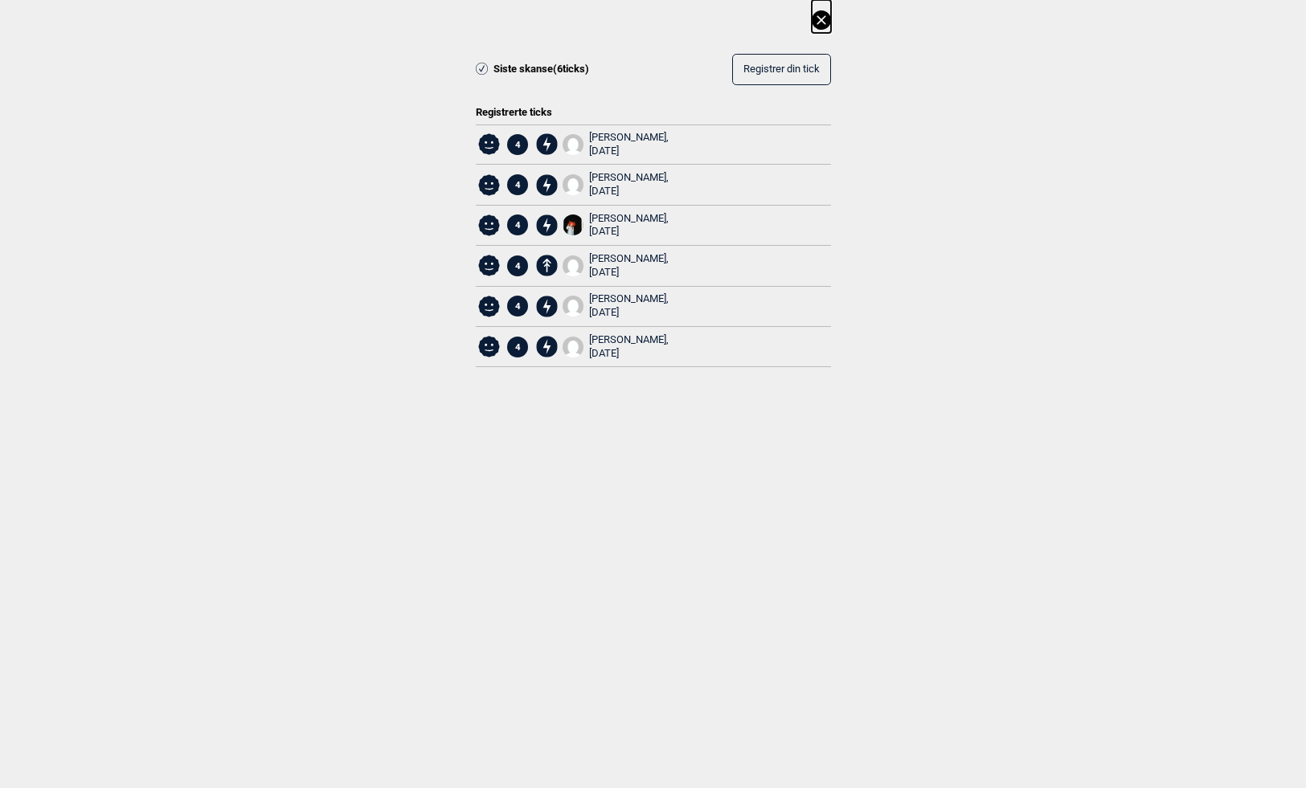
click at [825, 15] on icon at bounding box center [821, 19] width 19 height 19
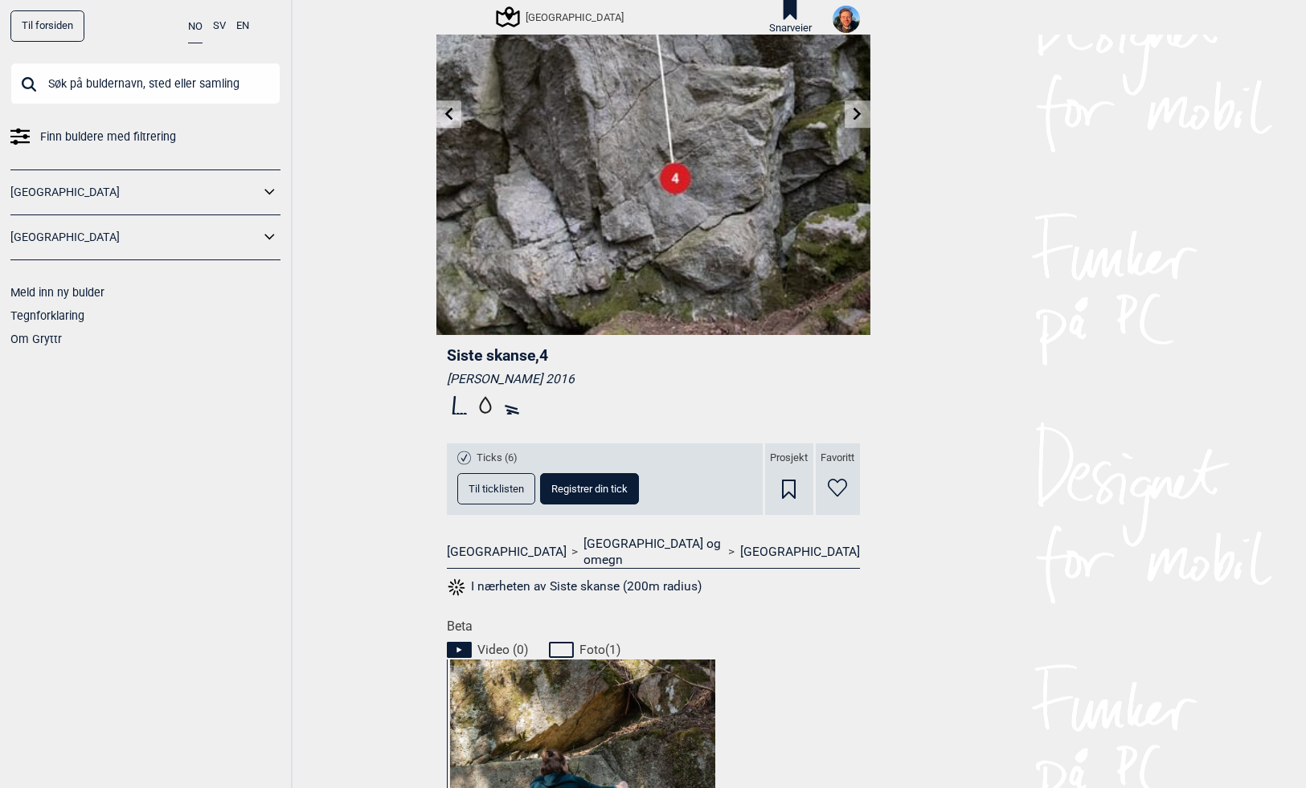
scroll to position [0, 0]
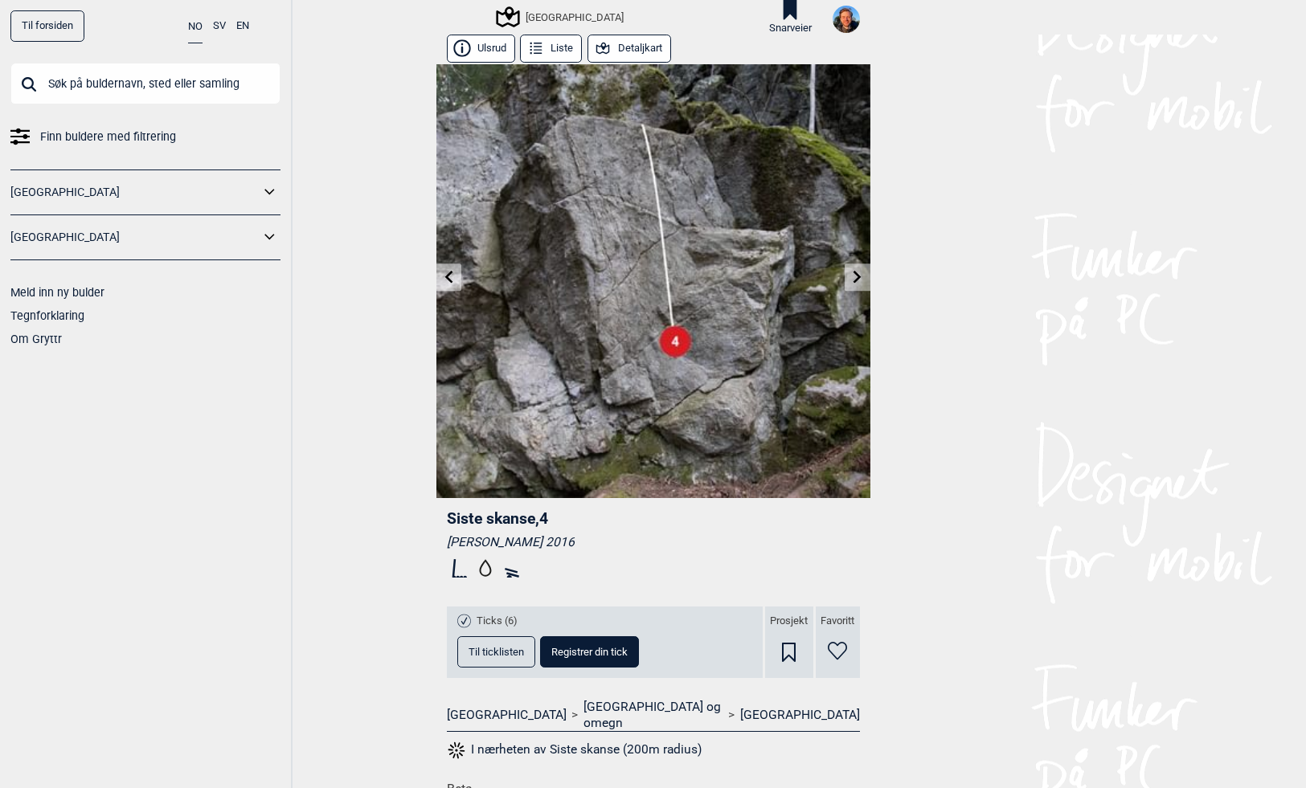
click at [607, 43] on icon at bounding box center [603, 49] width 18 height 18
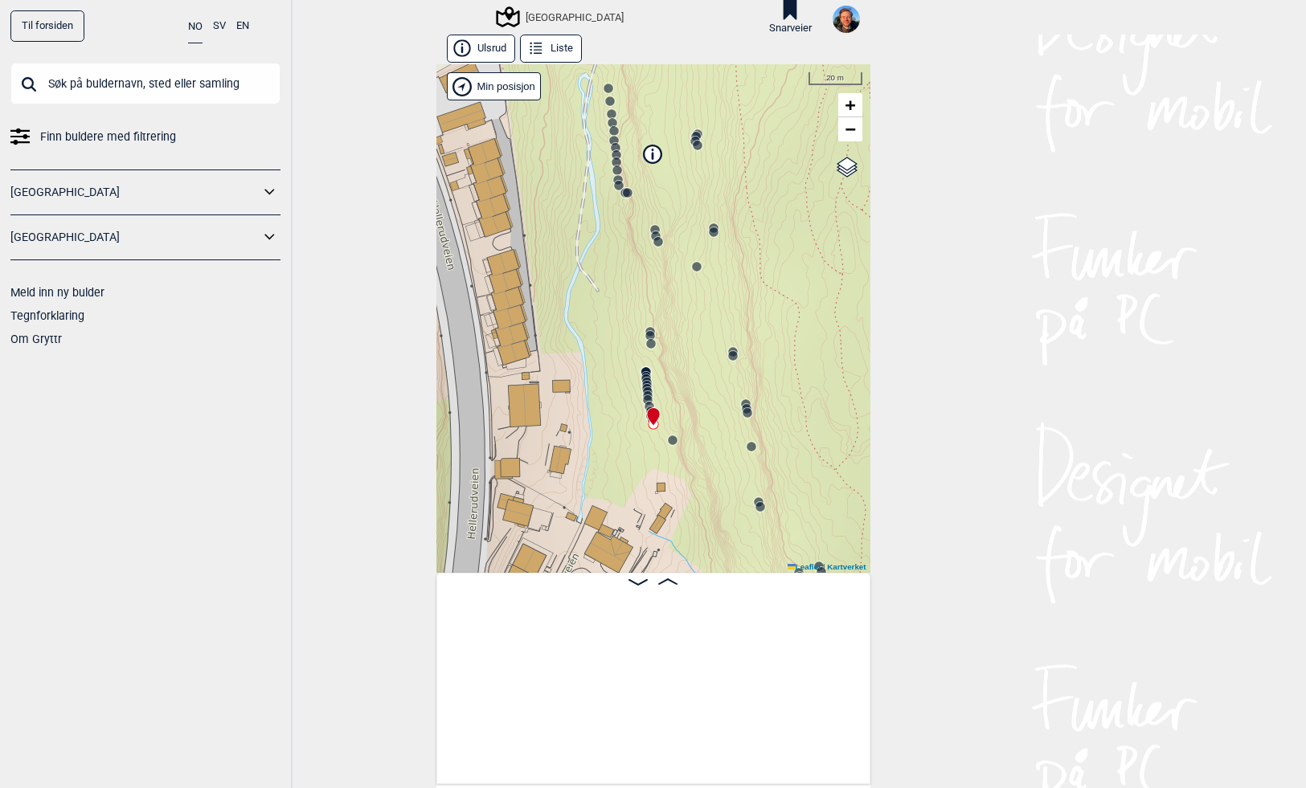
scroll to position [0, 19422]
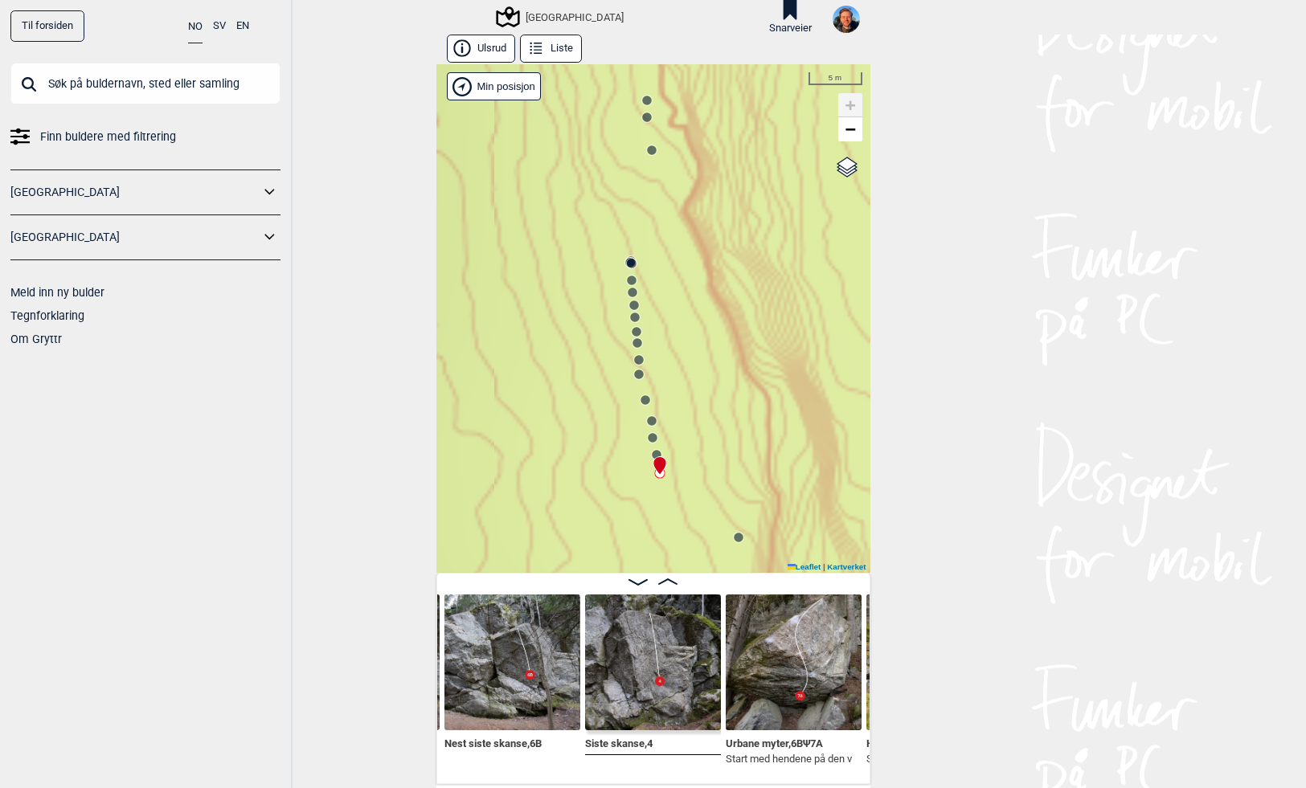
drag, startPoint x: 717, startPoint y: 402, endPoint x: 672, endPoint y: 361, distance: 60.9
click at [672, 361] on div "Speidersteinen Barnehageveggen Cowboyveggen Bølerveggen [GEOGRAPHIC_DATA]" at bounding box center [653, 318] width 434 height 509
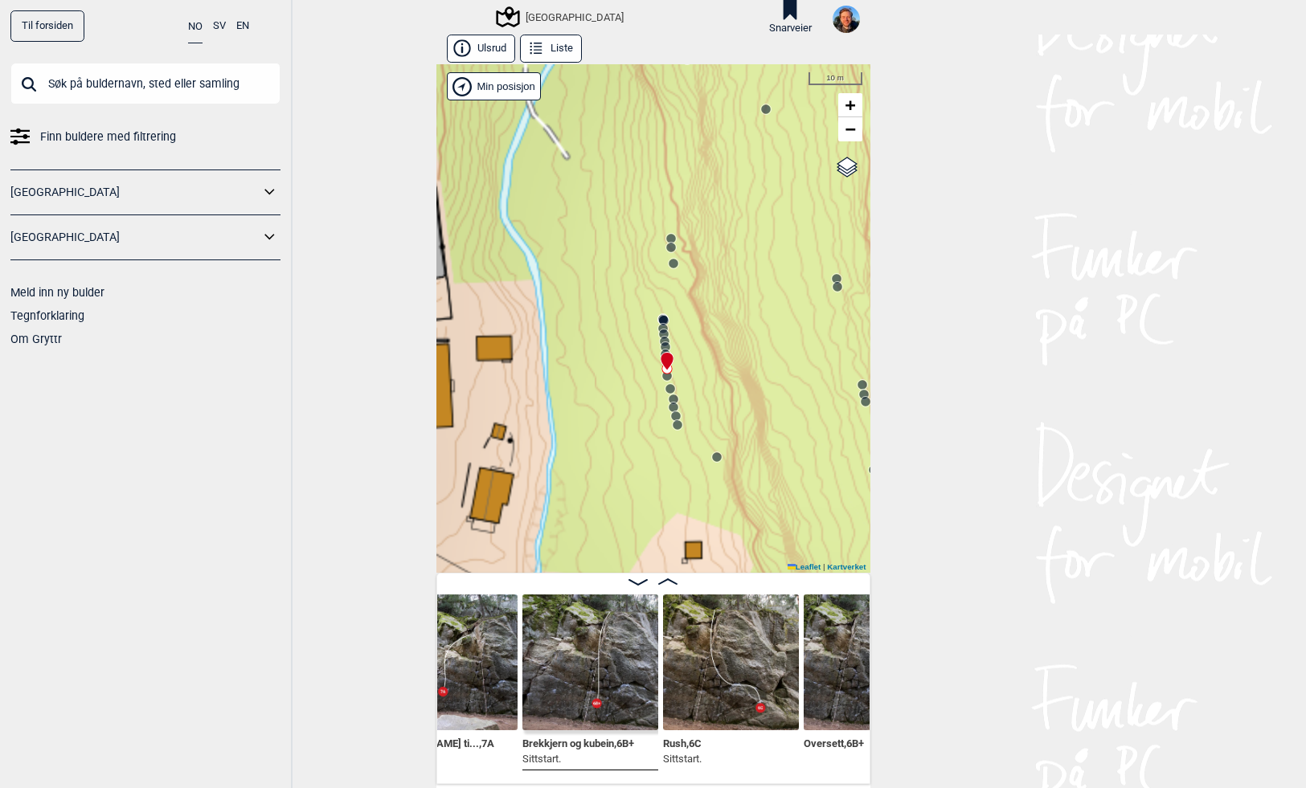
scroll to position [0, 18549]
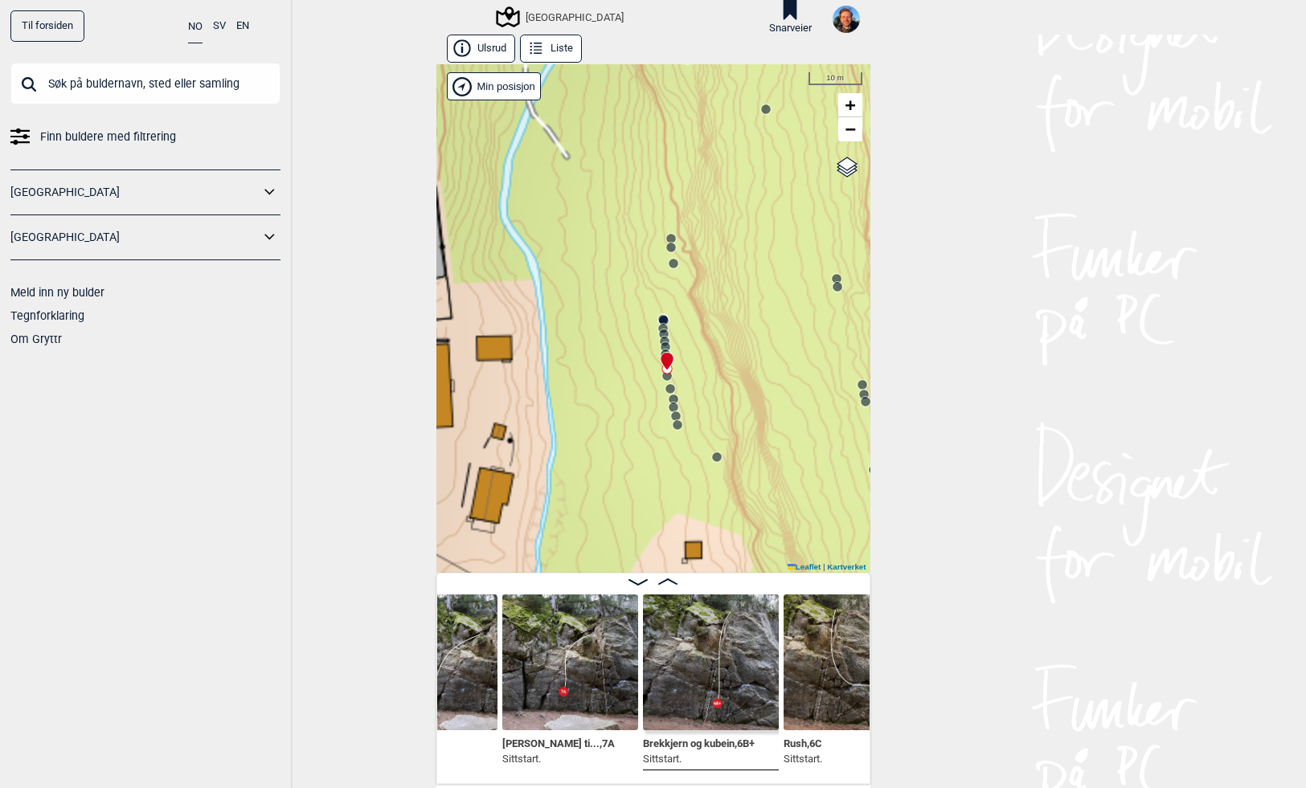
click at [683, 657] on img at bounding box center [711, 663] width 136 height 136
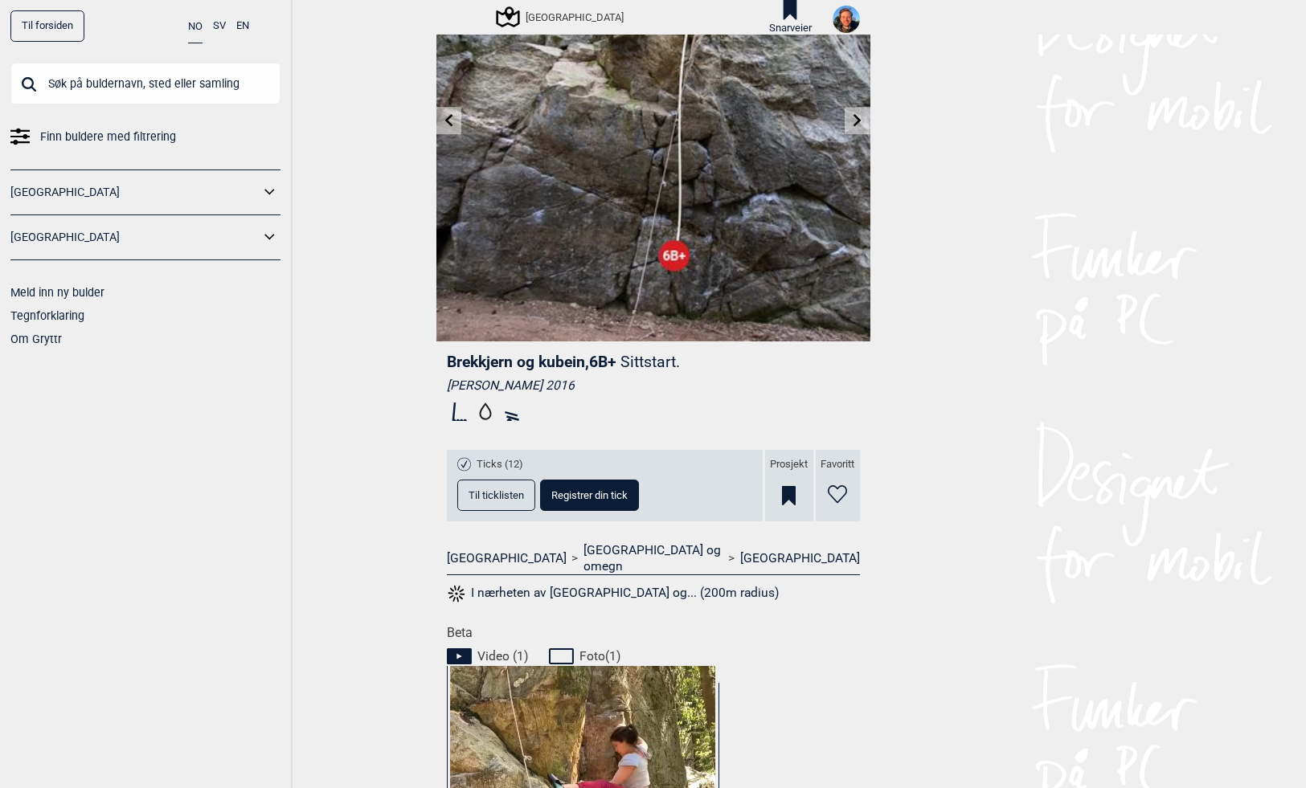
scroll to position [15, 0]
